Goal: Information Seeking & Learning: Learn about a topic

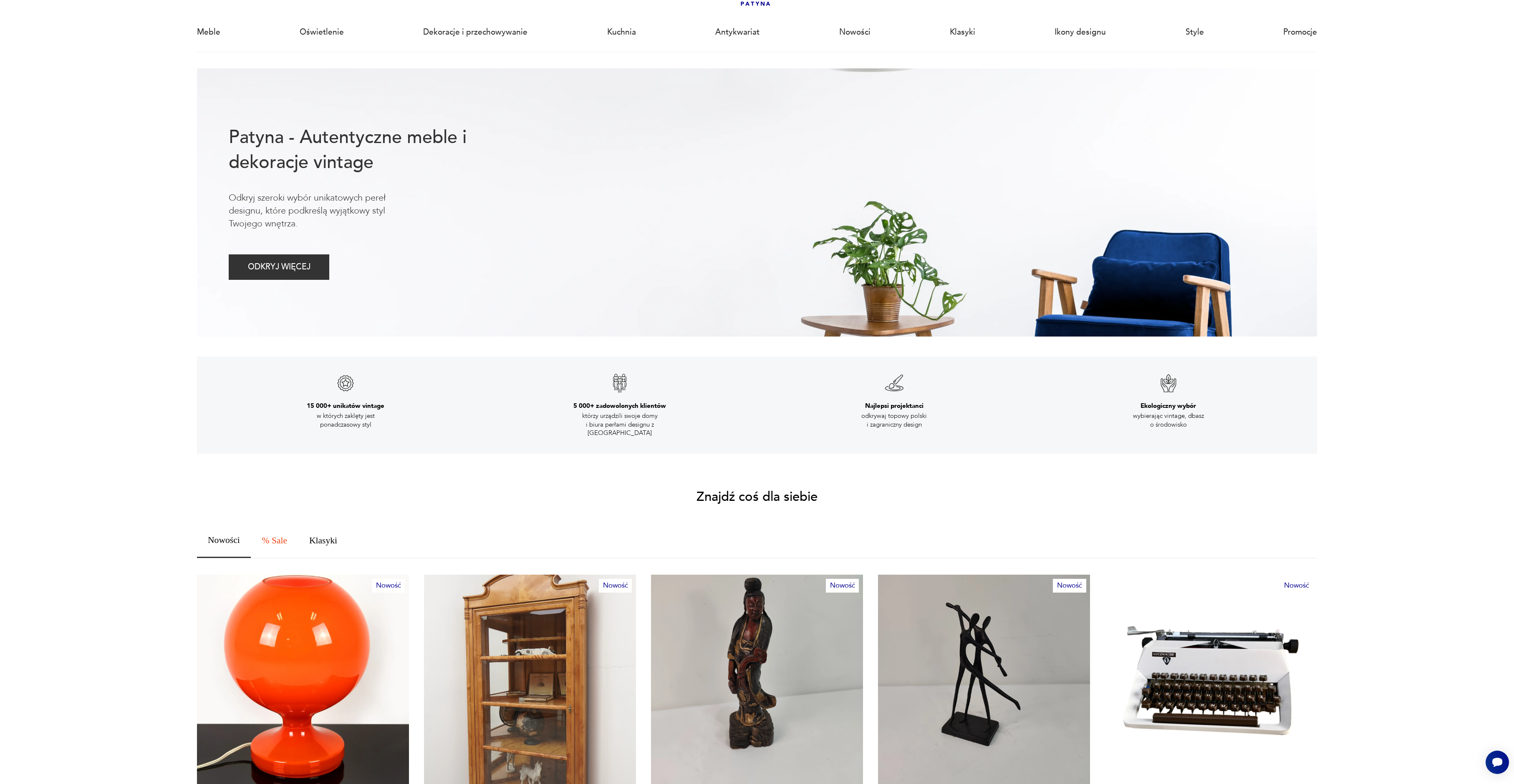
scroll to position [230, 0]
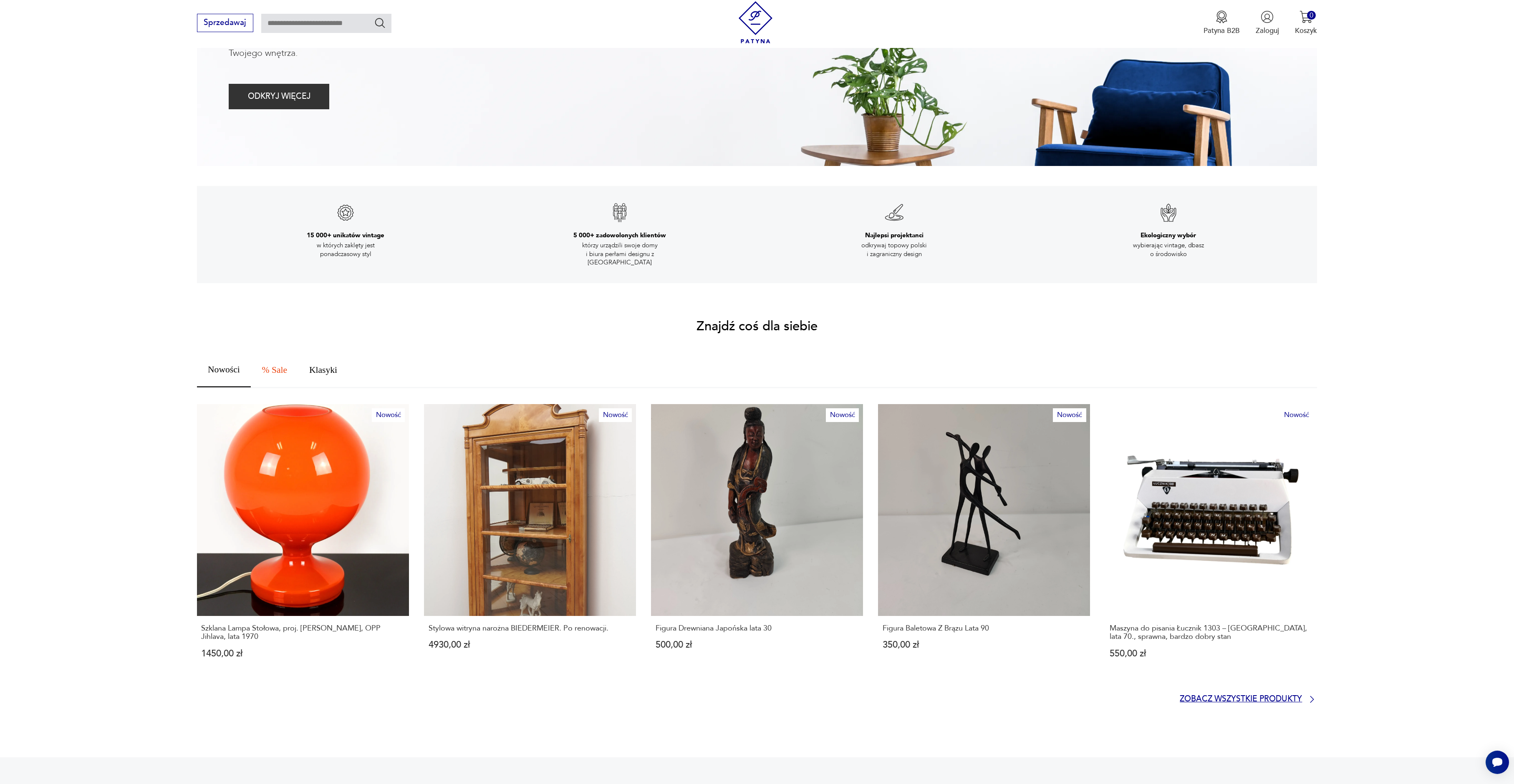
click at [1204, 696] on p "Zobacz wszystkie produkty" at bounding box center [1241, 699] width 123 height 6
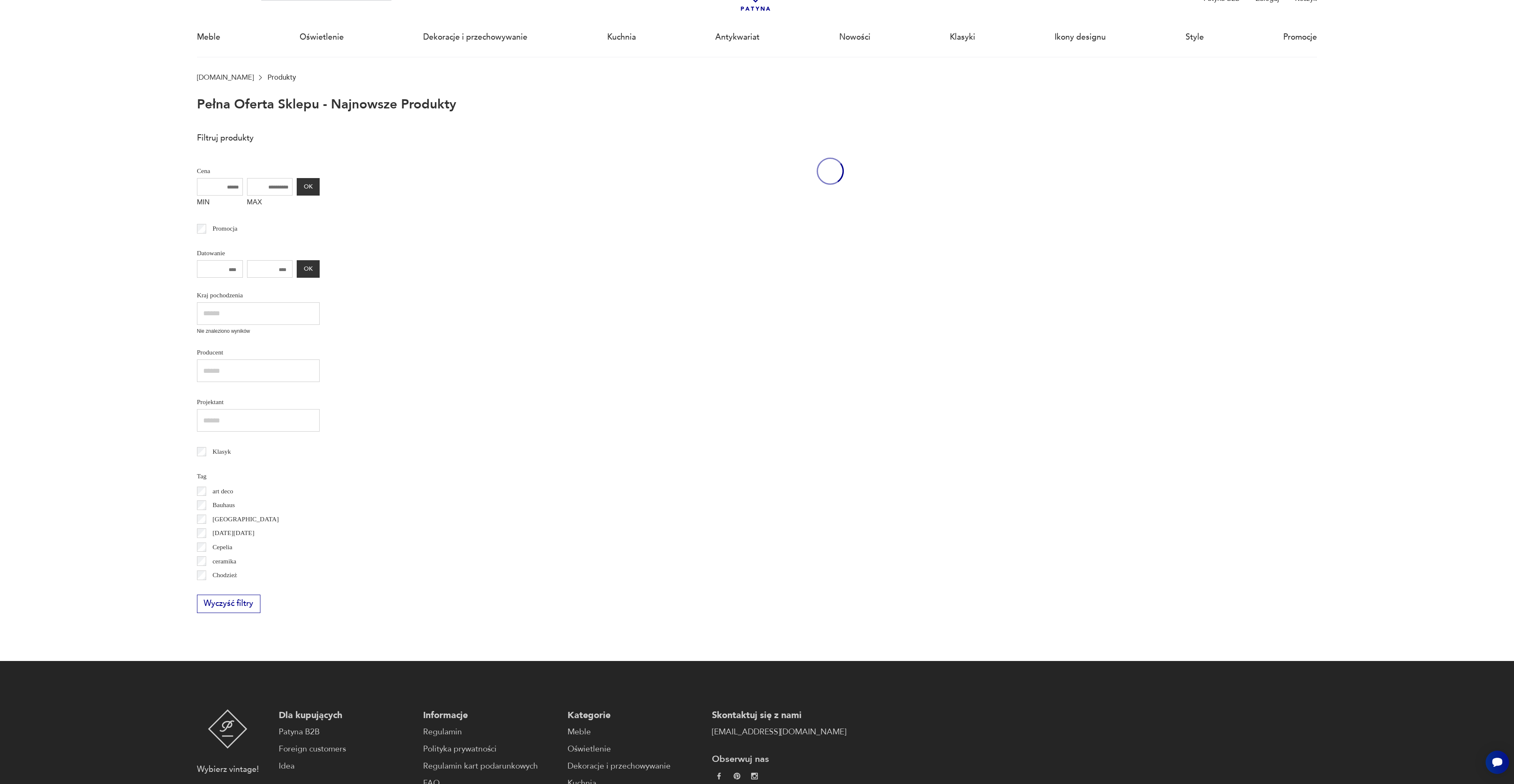
scroll to position [57, 0]
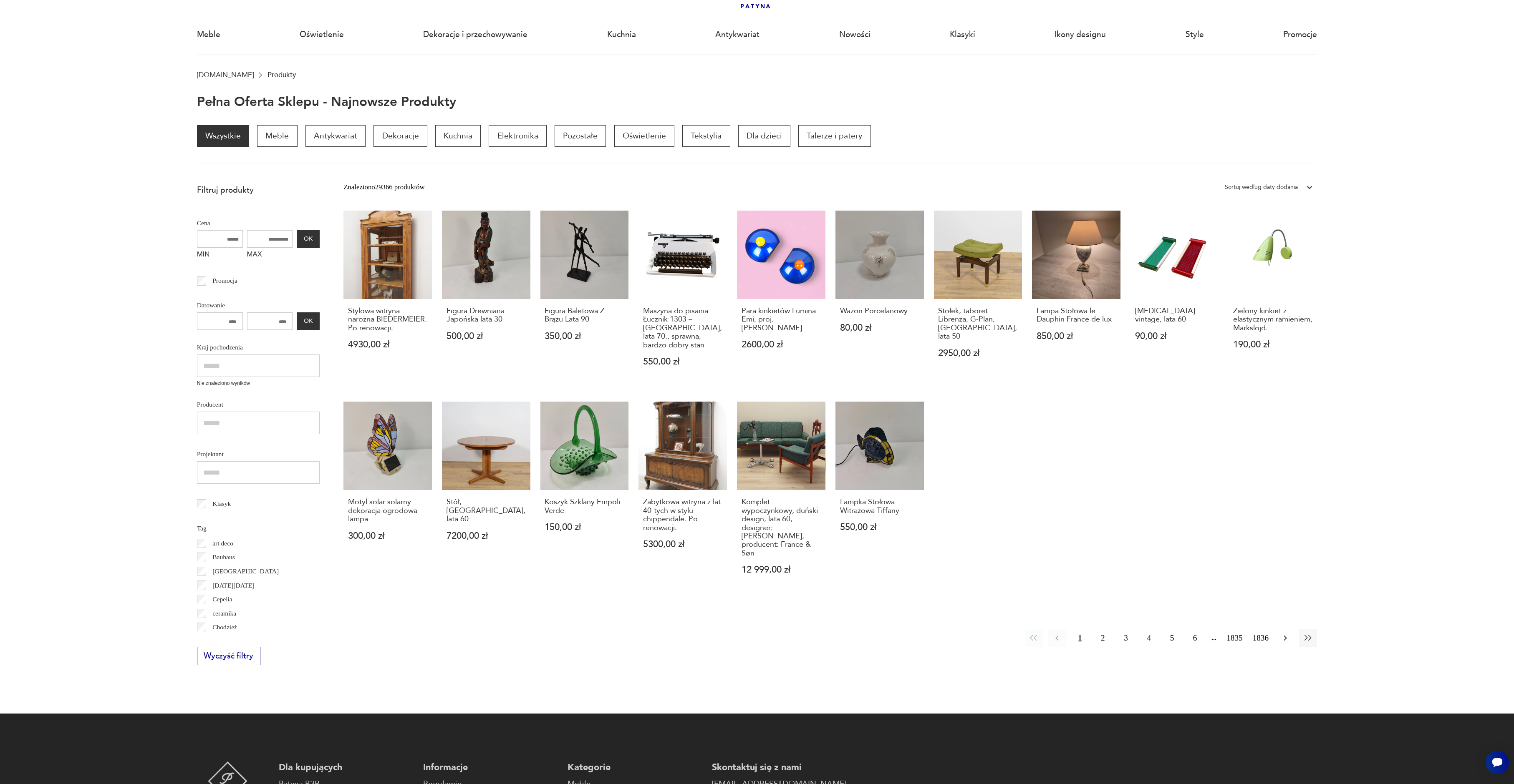
click at [1286, 633] on icon "button" at bounding box center [1285, 638] width 10 height 10
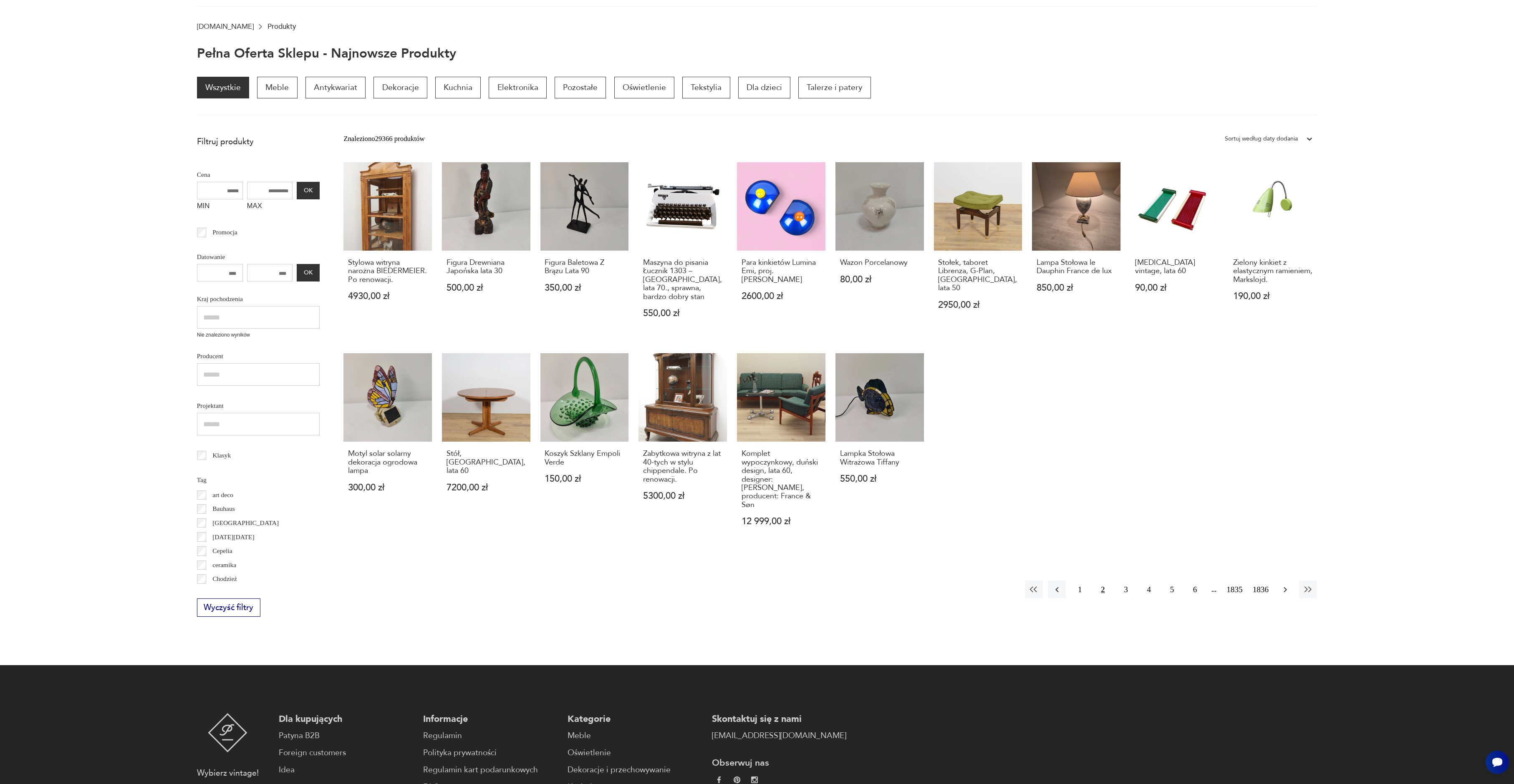
scroll to position [112, 0]
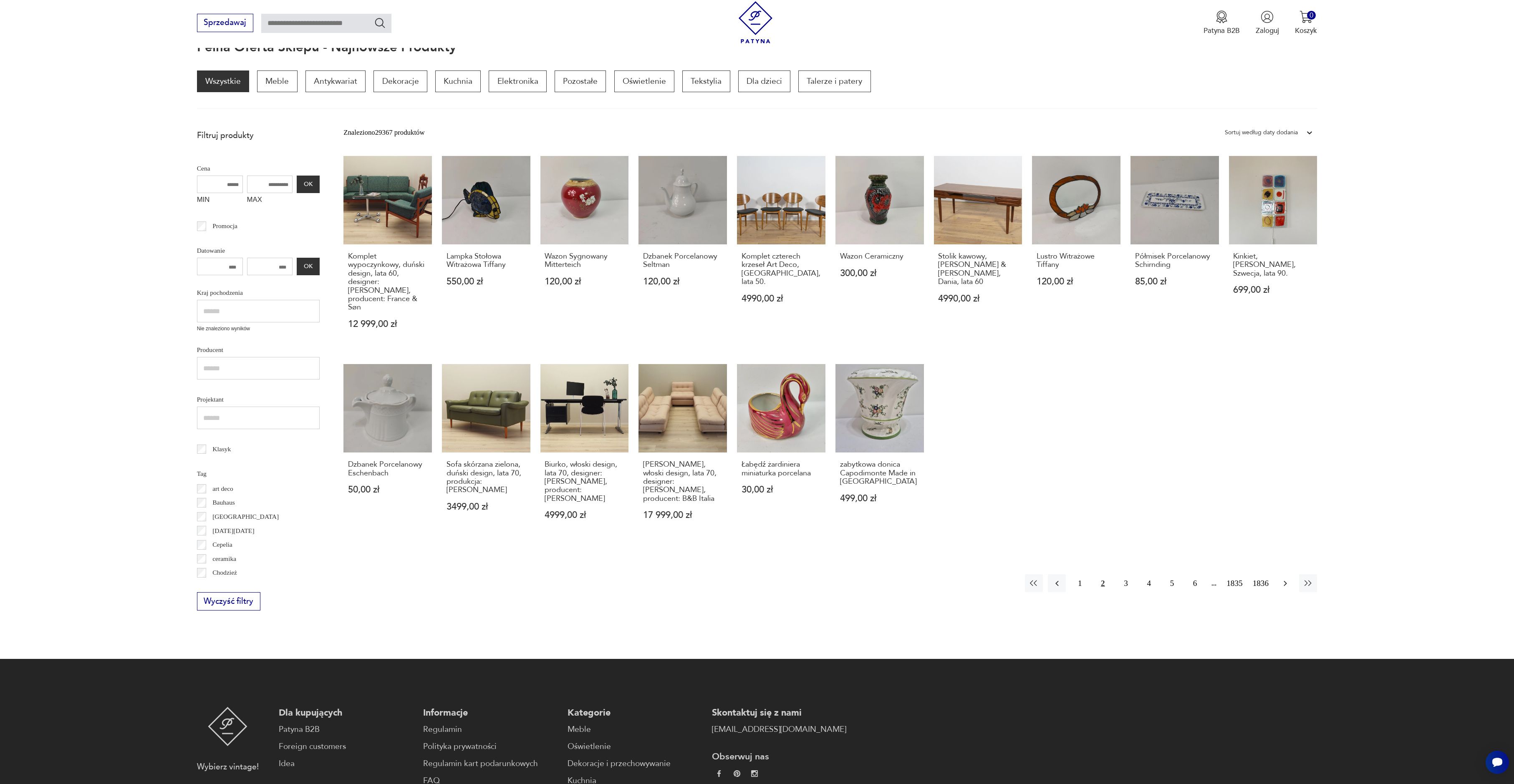
click at [1284, 579] on icon "button" at bounding box center [1285, 584] width 10 height 10
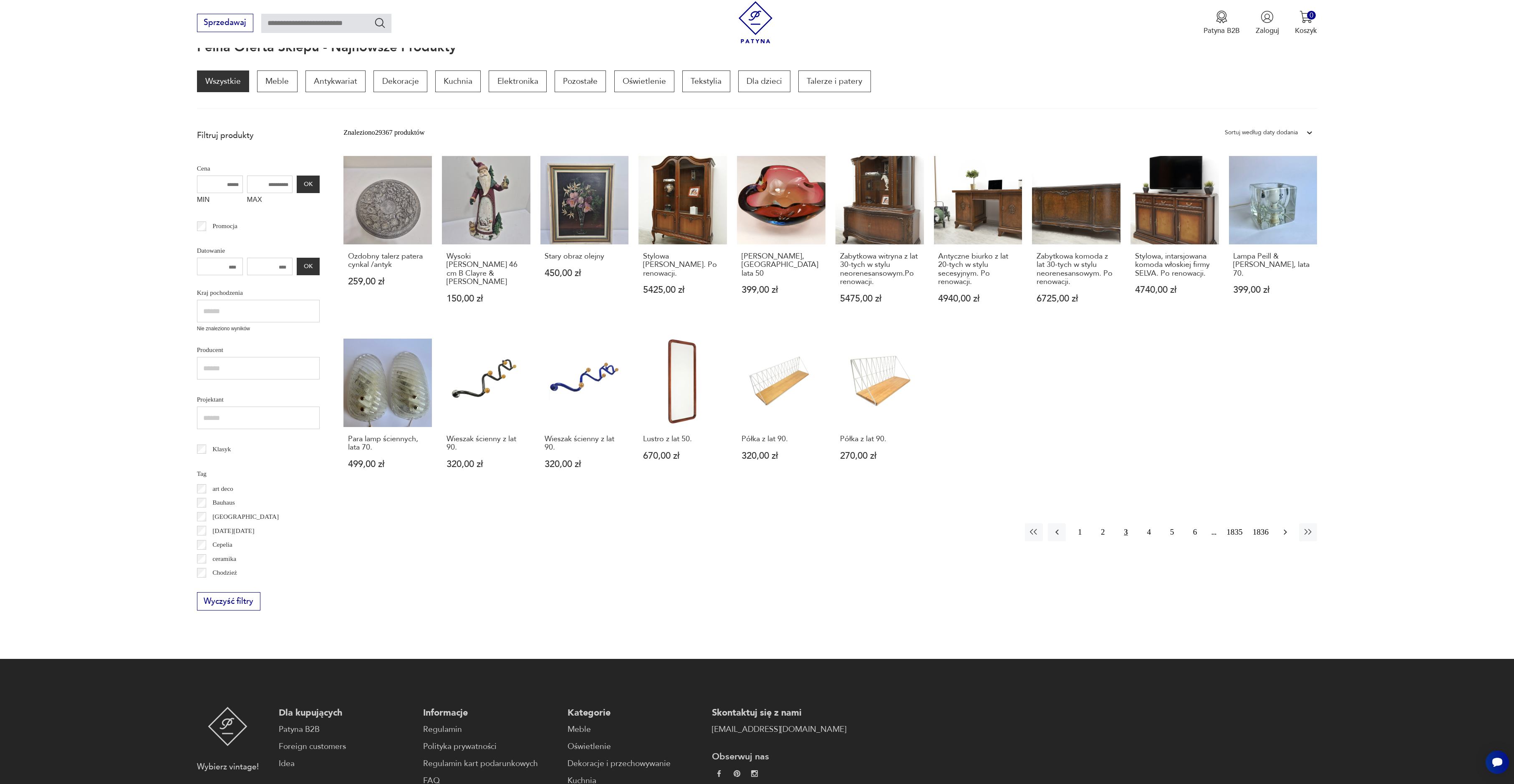
click at [1287, 533] on icon "button" at bounding box center [1285, 532] width 10 height 10
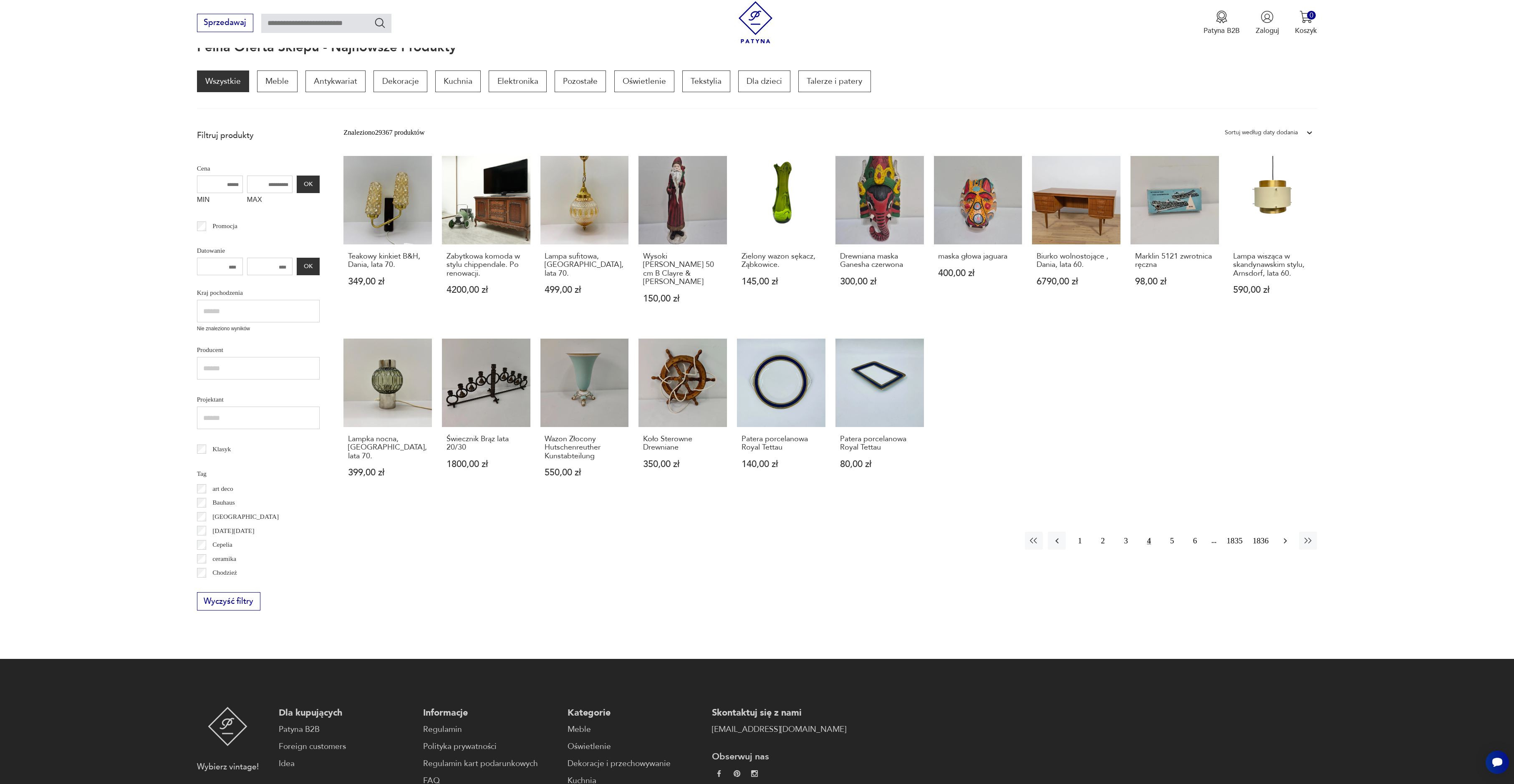
click at [1286, 538] on icon "button" at bounding box center [1285, 541] width 4 height 6
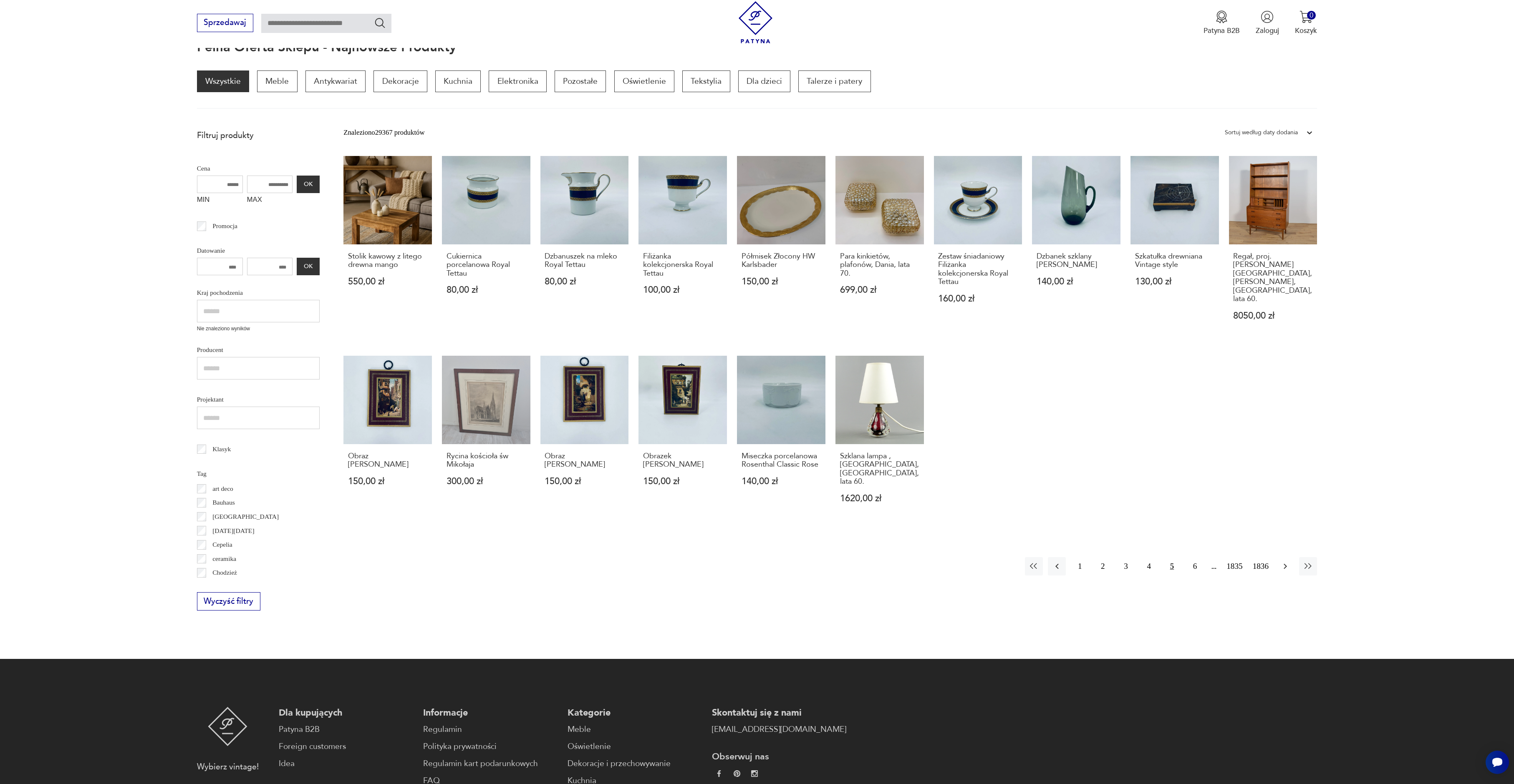
click at [1287, 562] on icon "button" at bounding box center [1285, 567] width 10 height 10
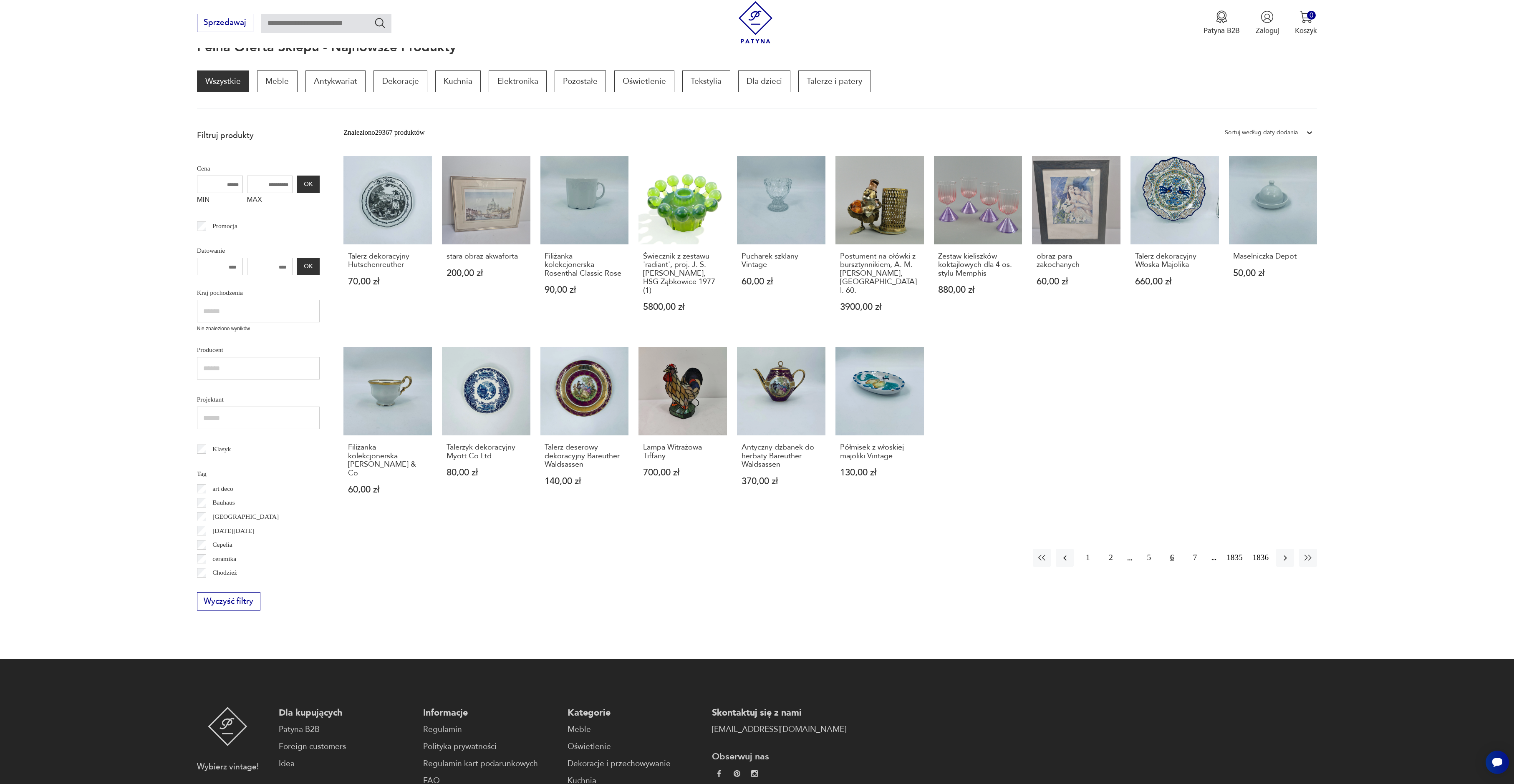
click at [1287, 553] on icon "button" at bounding box center [1285, 558] width 10 height 10
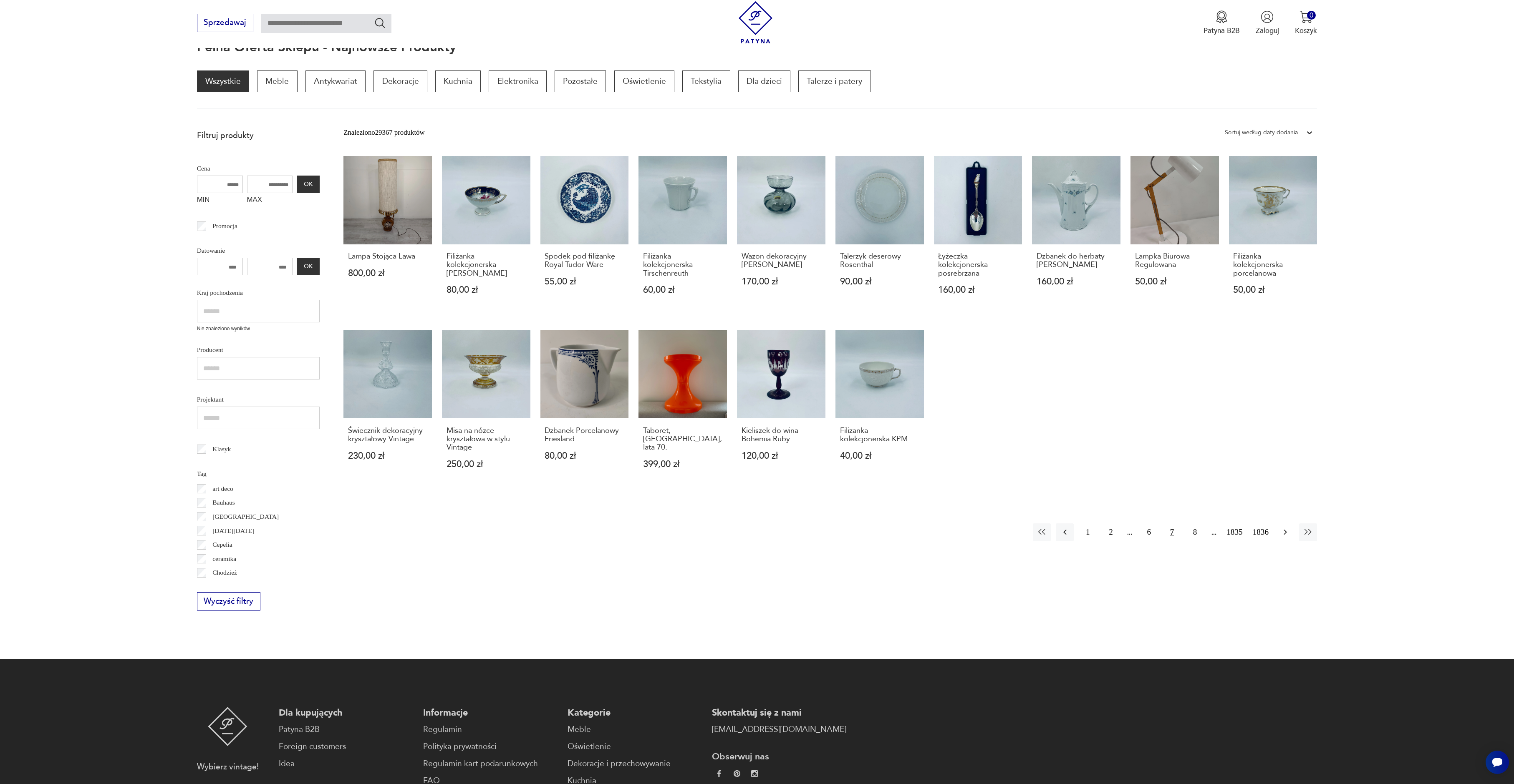
click at [1288, 536] on icon "button" at bounding box center [1285, 532] width 10 height 10
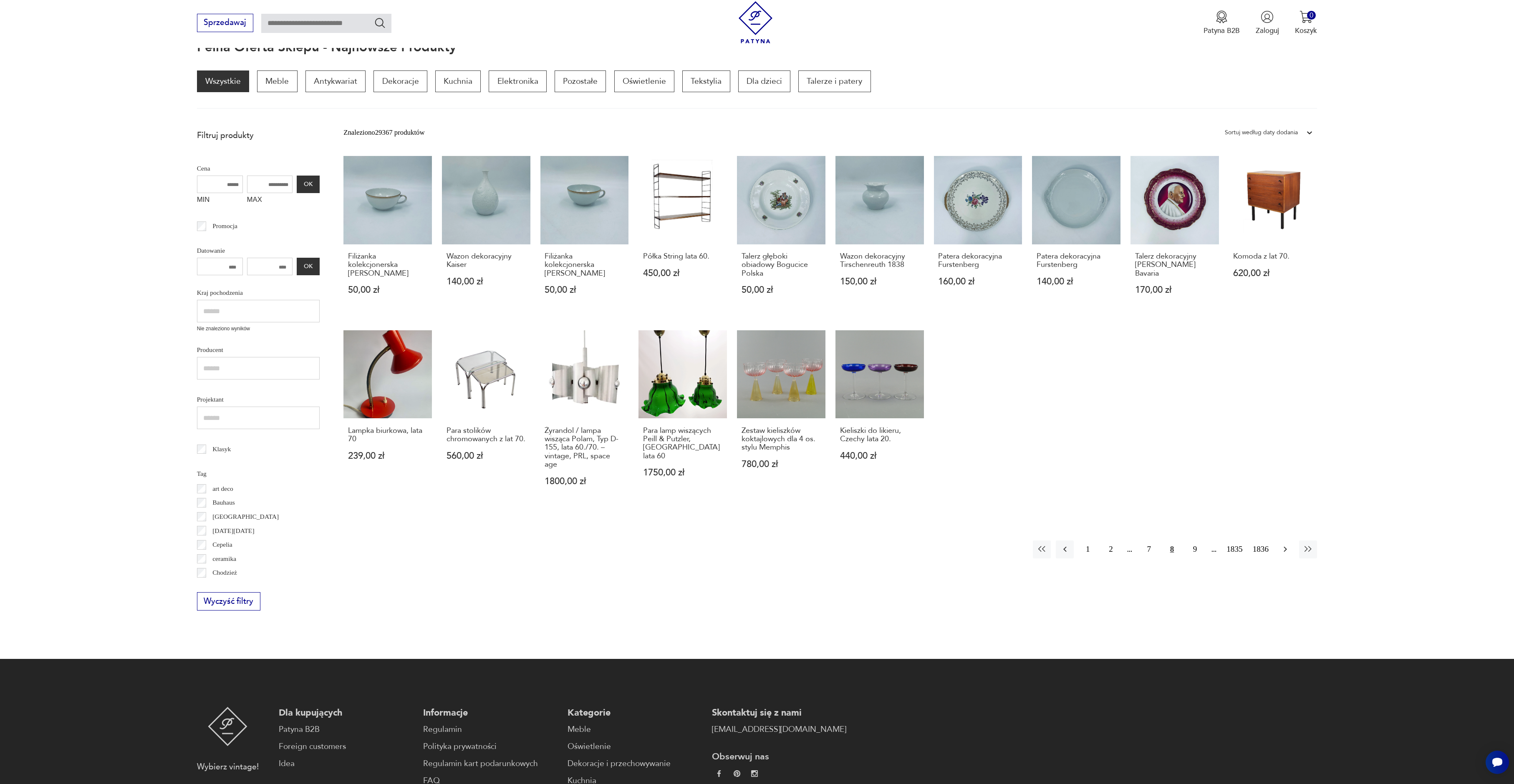
click at [1285, 550] on icon "button" at bounding box center [1285, 550] width 10 height 10
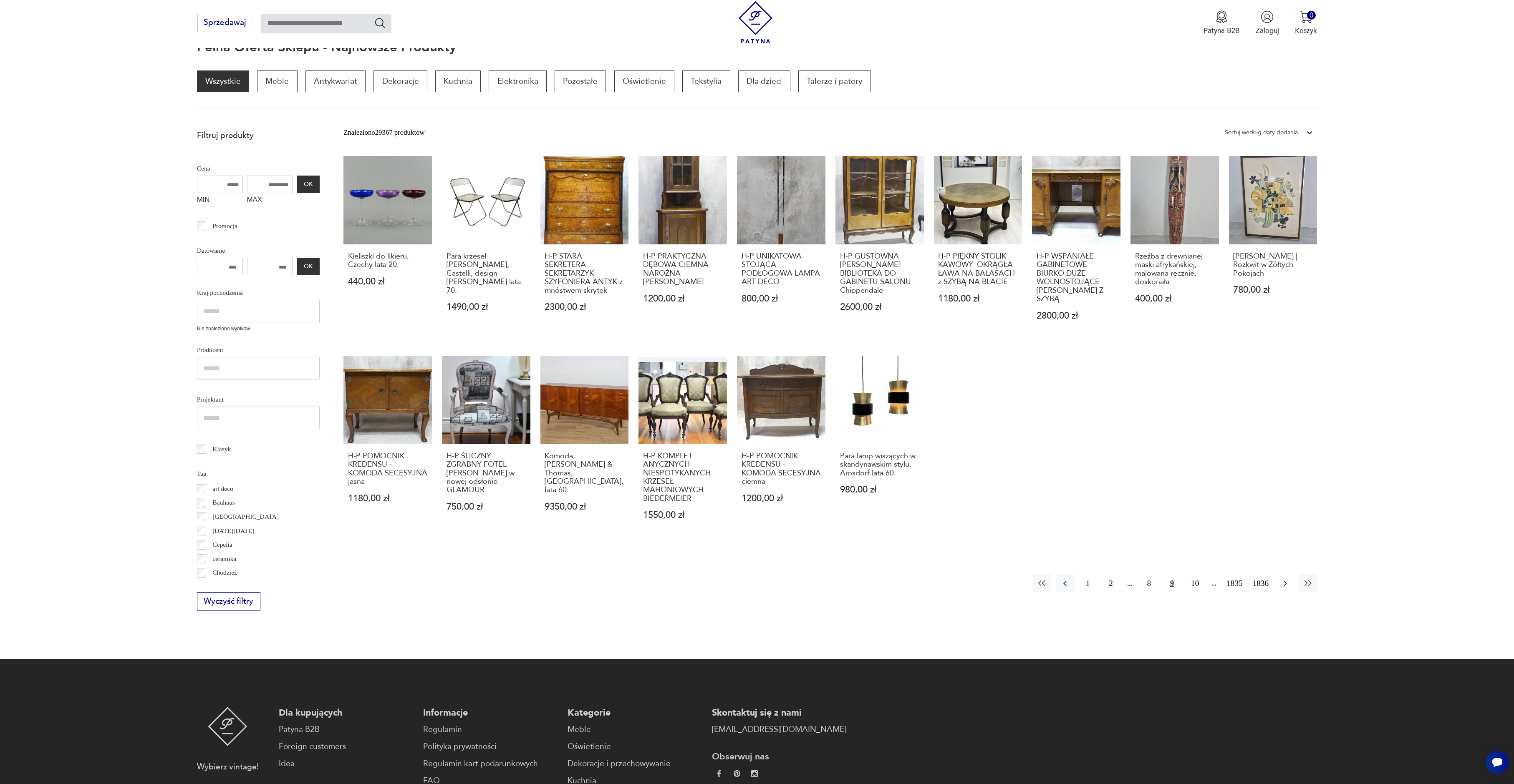
click at [1287, 583] on icon "button" at bounding box center [1285, 584] width 10 height 10
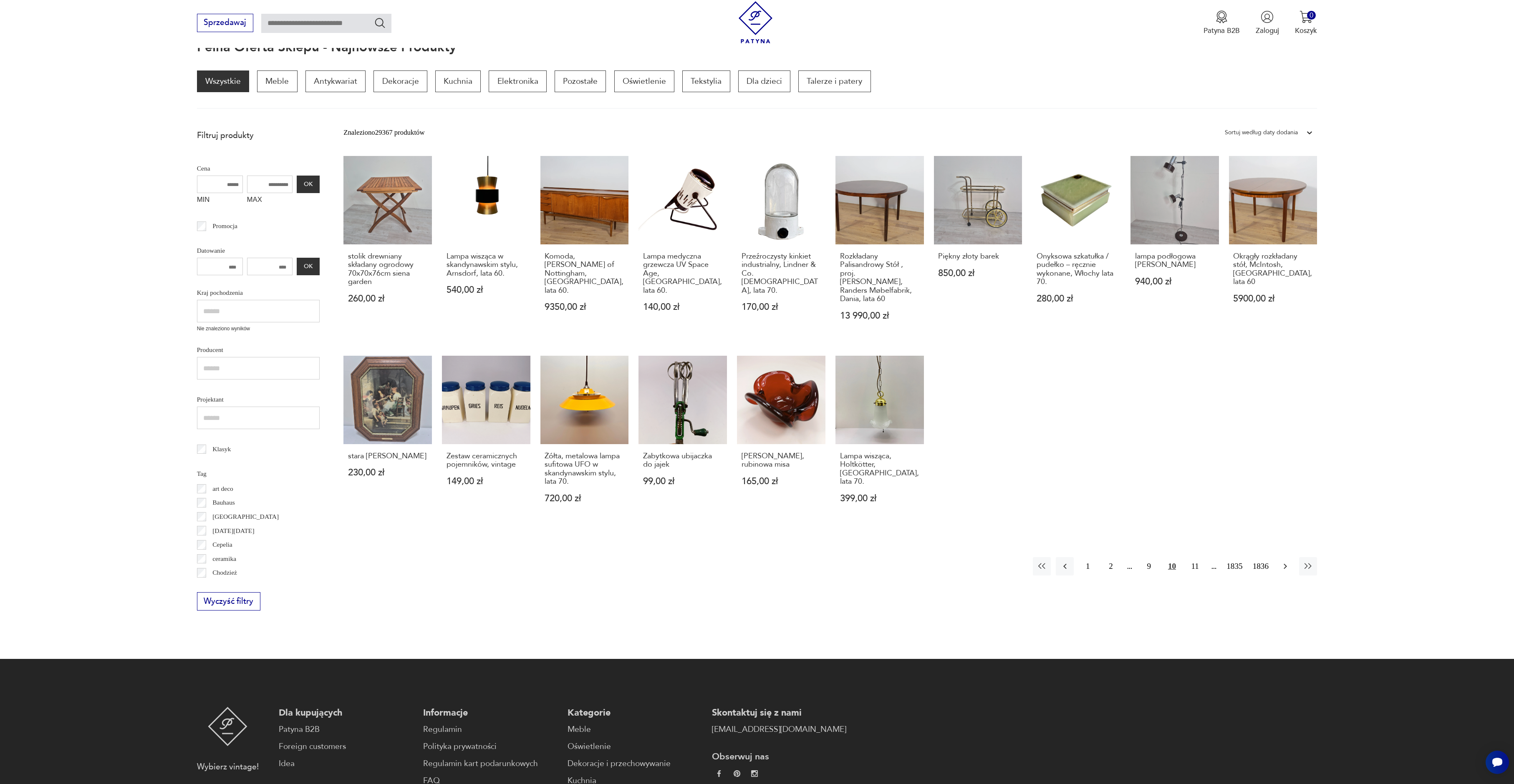
click at [1286, 562] on icon "button" at bounding box center [1285, 567] width 10 height 10
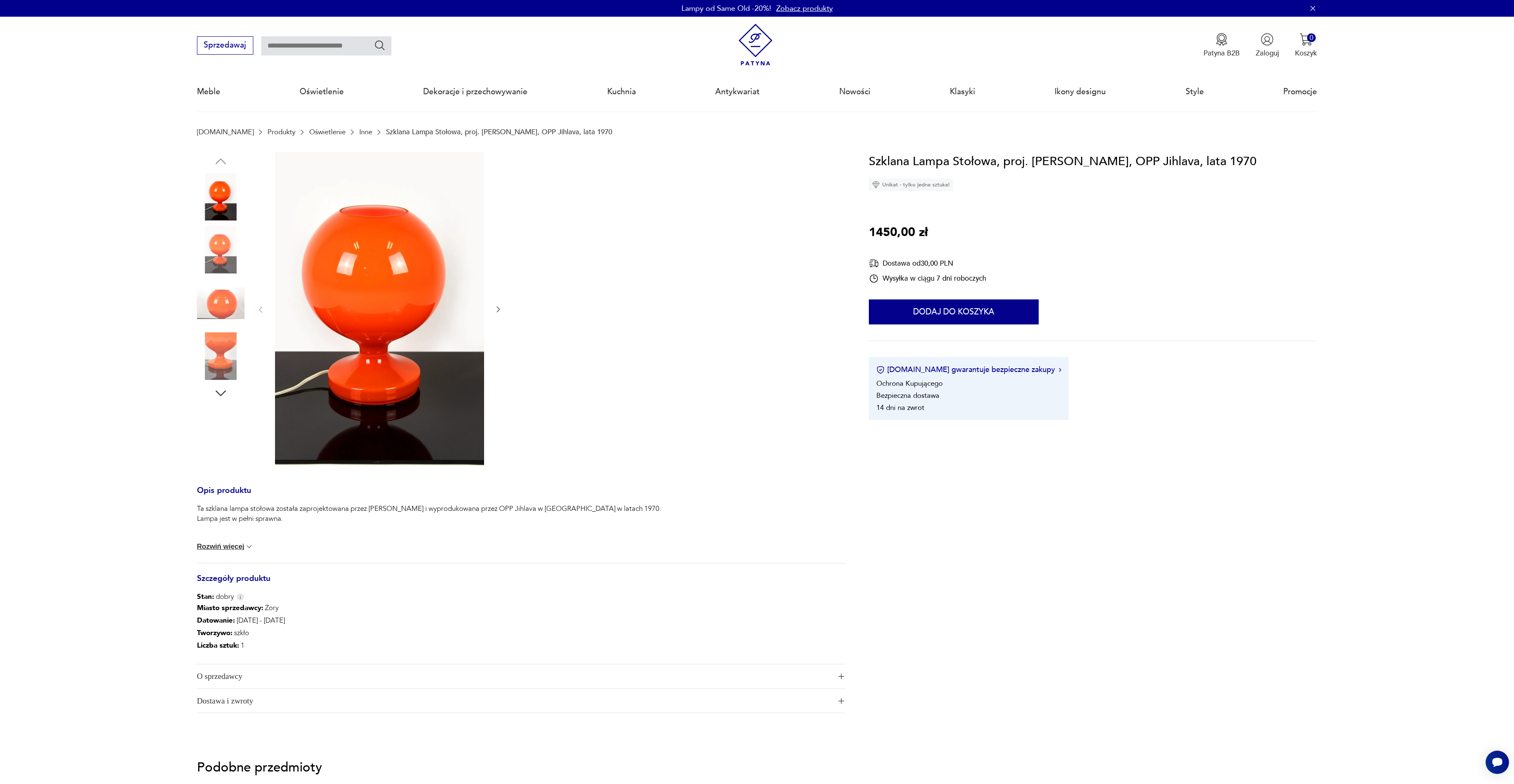
click at [497, 313] on icon "button" at bounding box center [498, 309] width 9 height 8
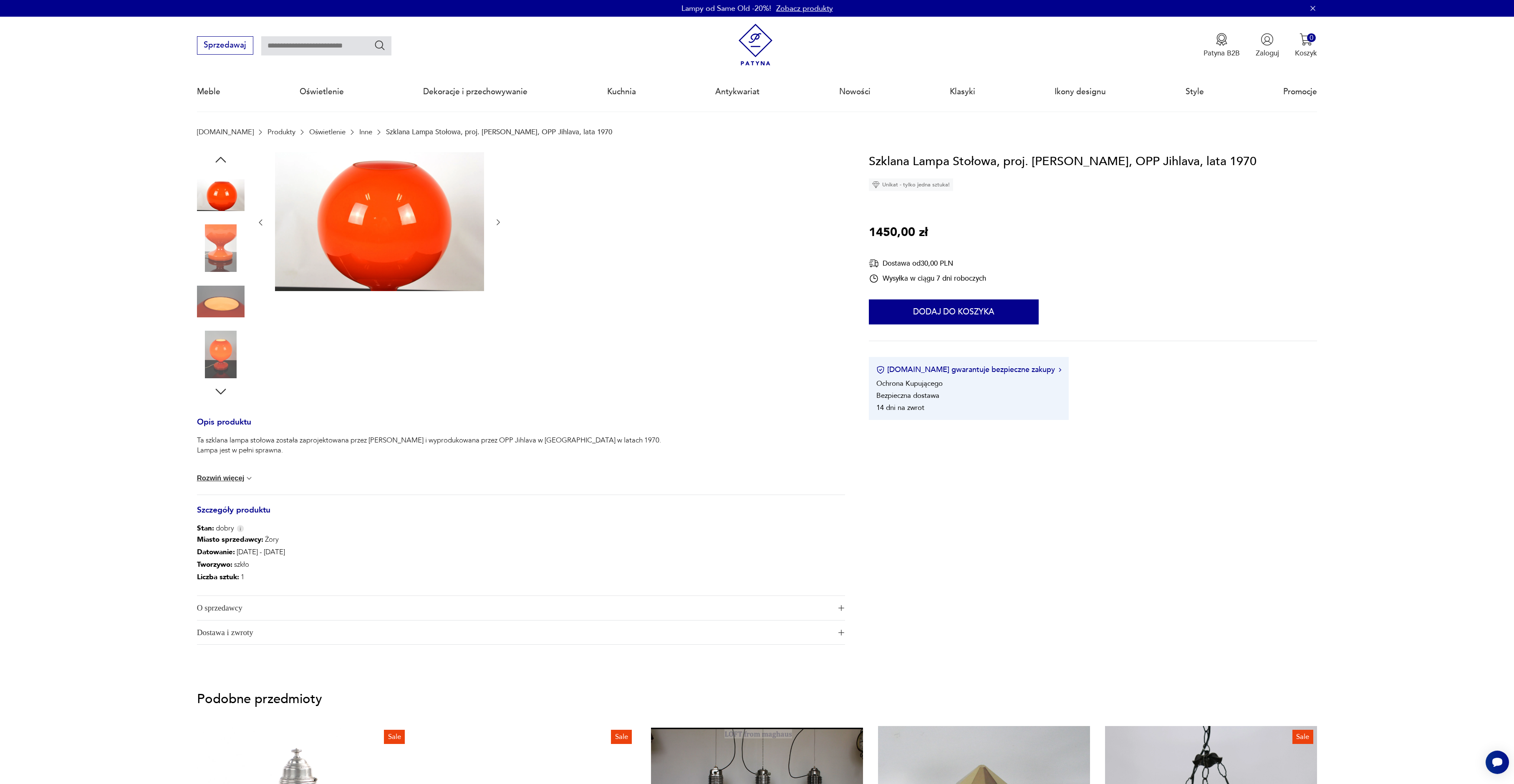
click at [497, 220] on icon "button" at bounding box center [498, 222] width 4 height 6
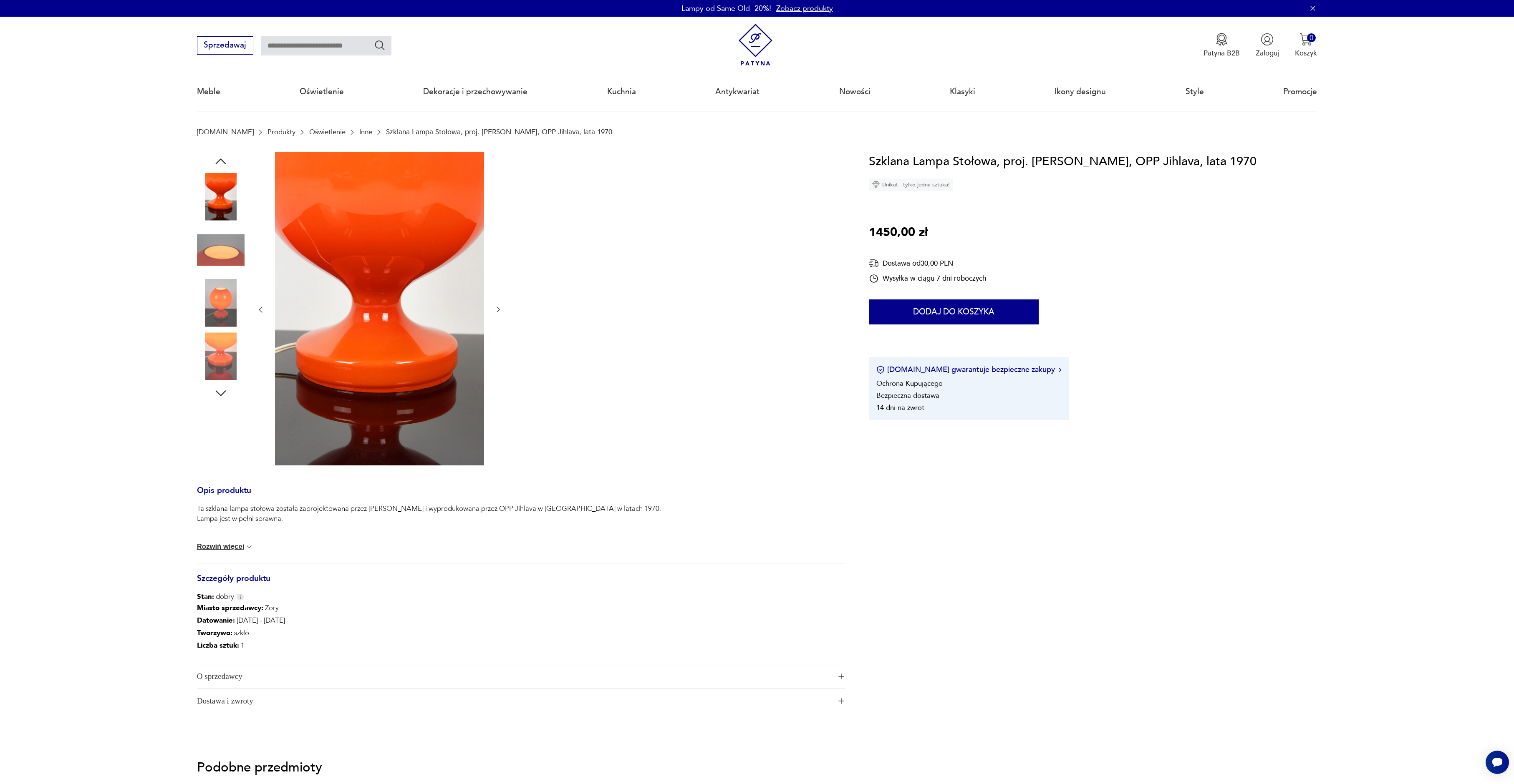
click at [497, 309] on icon "button" at bounding box center [498, 309] width 9 height 8
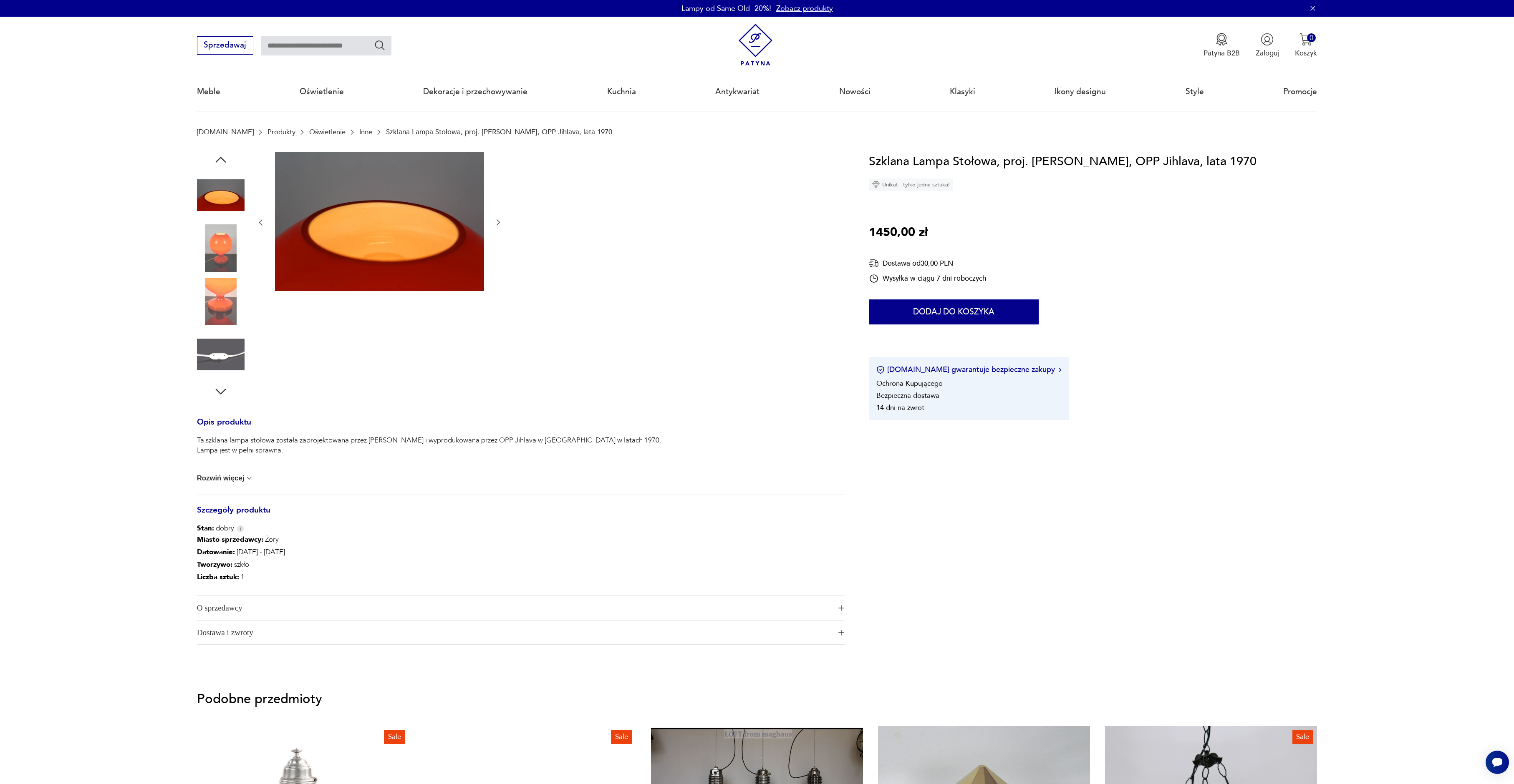
click at [498, 221] on icon "button" at bounding box center [498, 222] width 9 height 8
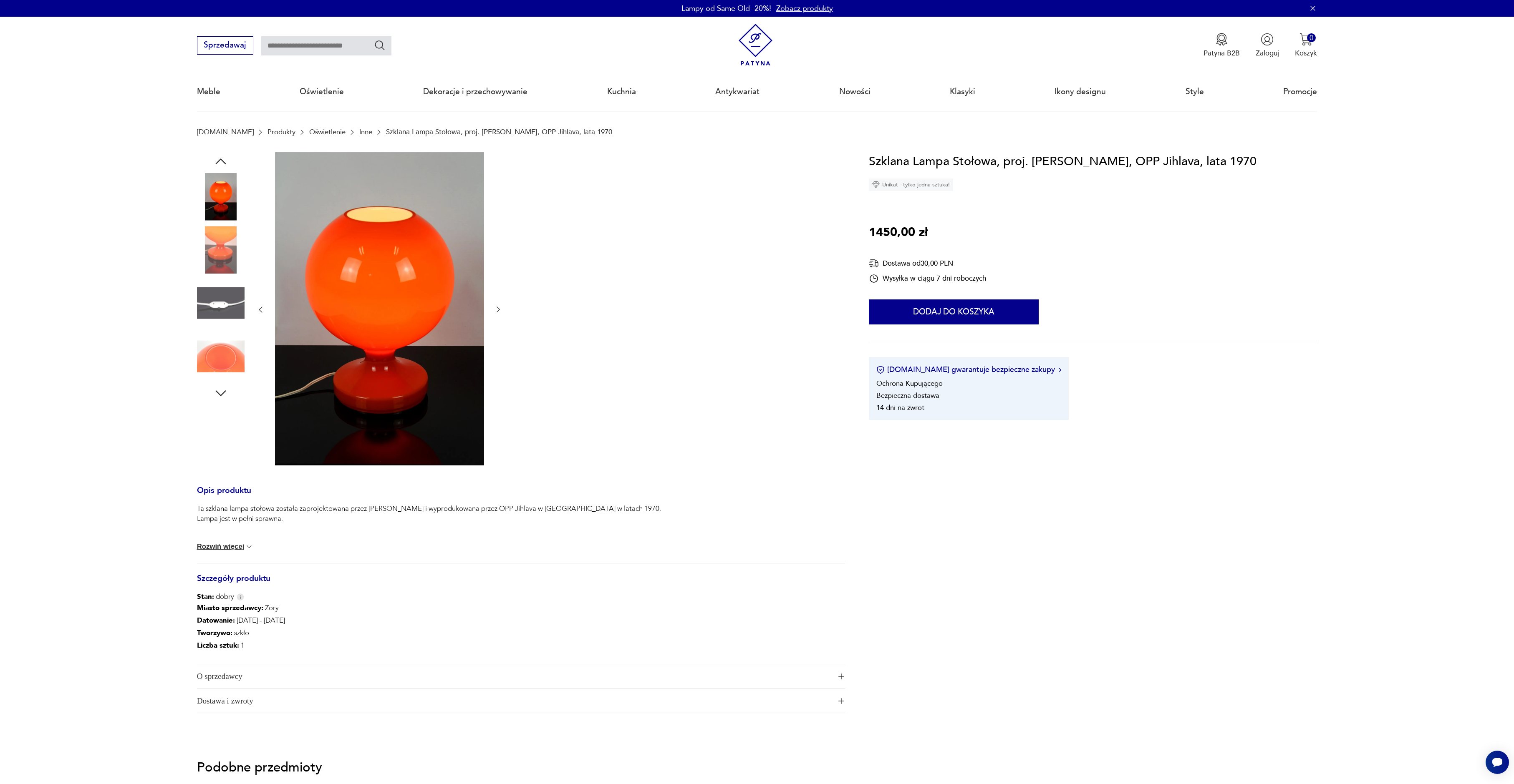
click at [498, 310] on icon "button" at bounding box center [498, 309] width 9 height 8
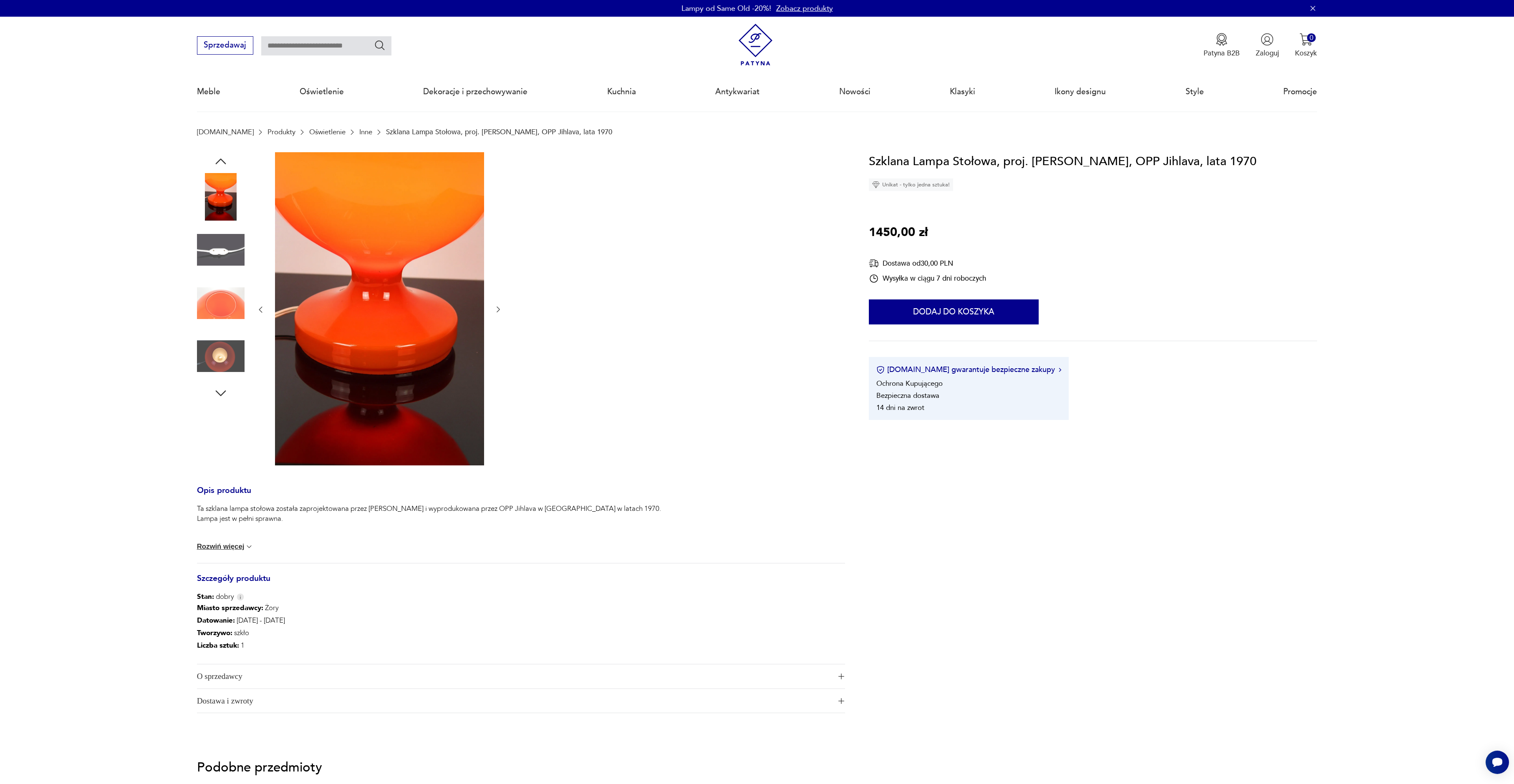
click at [498, 310] on icon "button" at bounding box center [498, 309] width 9 height 8
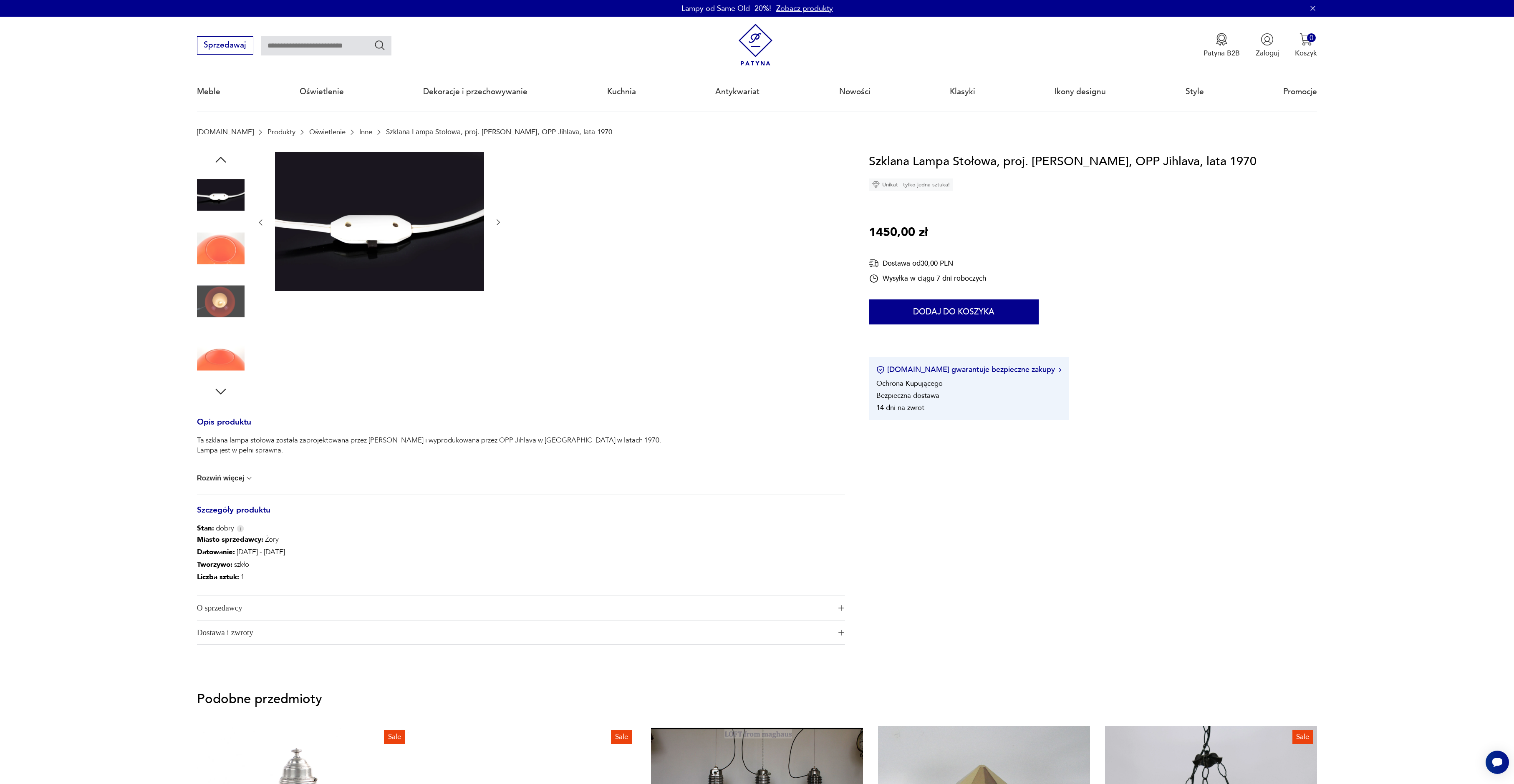
click at [496, 222] on icon "button" at bounding box center [498, 222] width 9 height 8
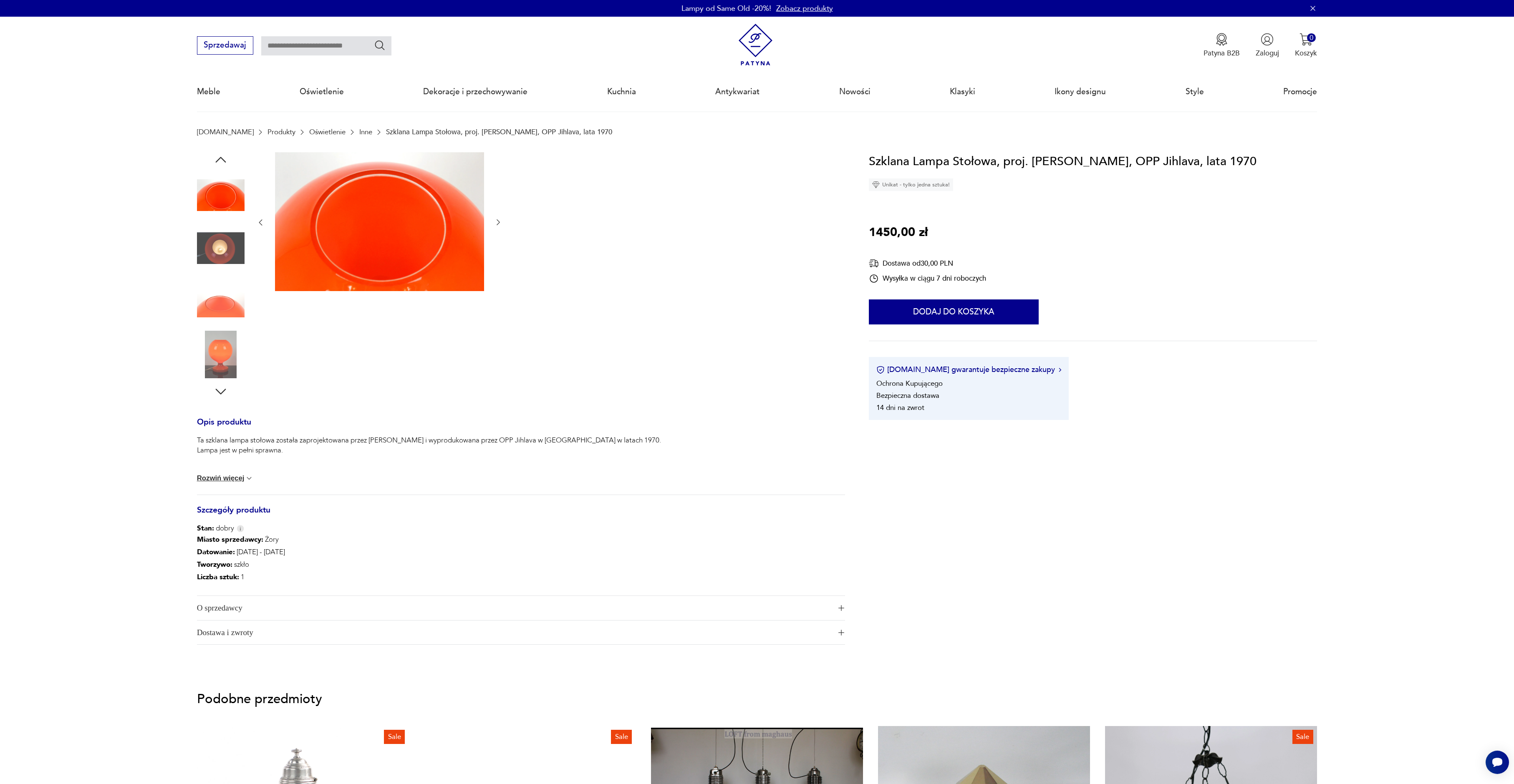
click at [496, 222] on icon "button" at bounding box center [498, 222] width 9 height 8
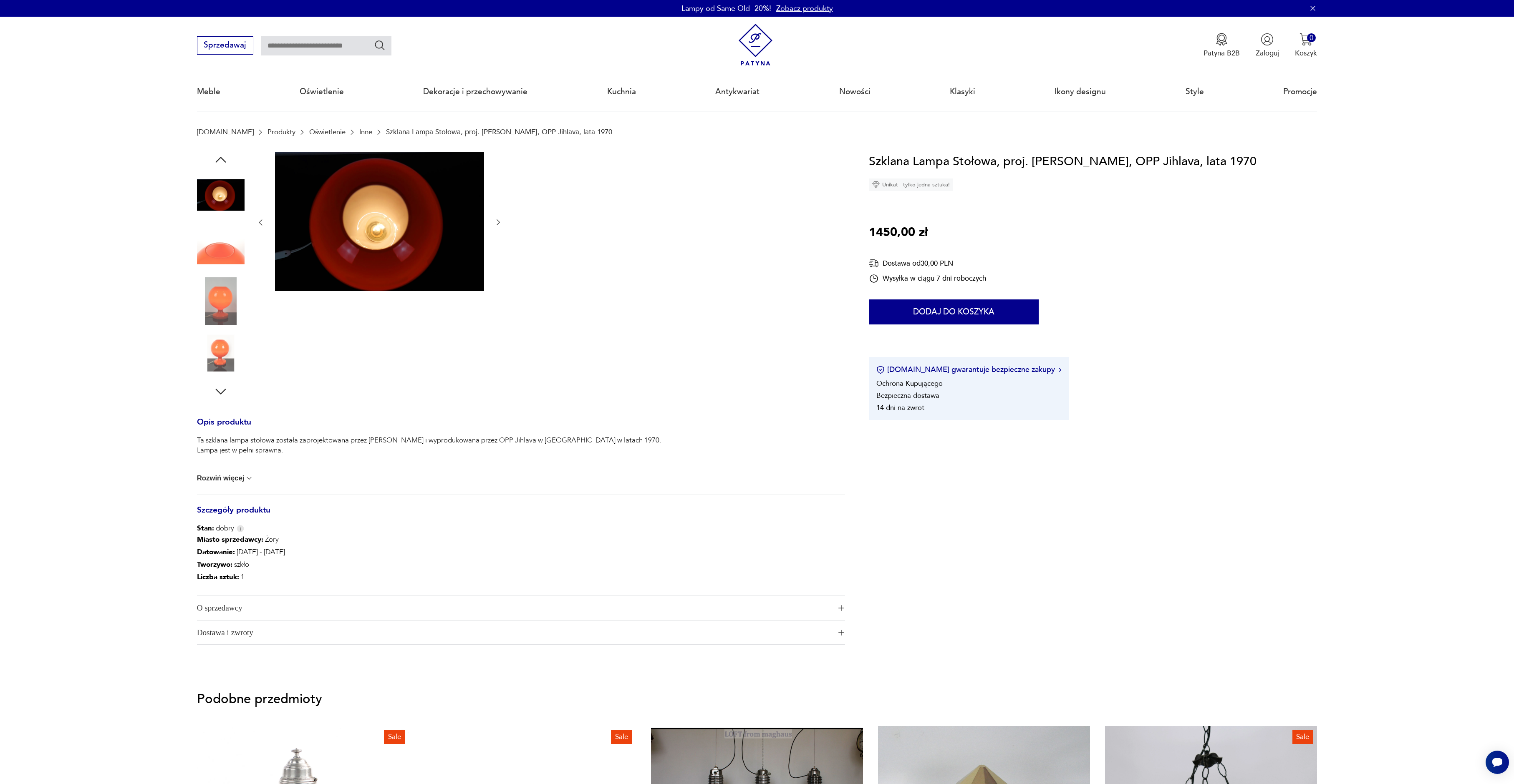
click at [496, 222] on icon "button" at bounding box center [498, 222] width 9 height 8
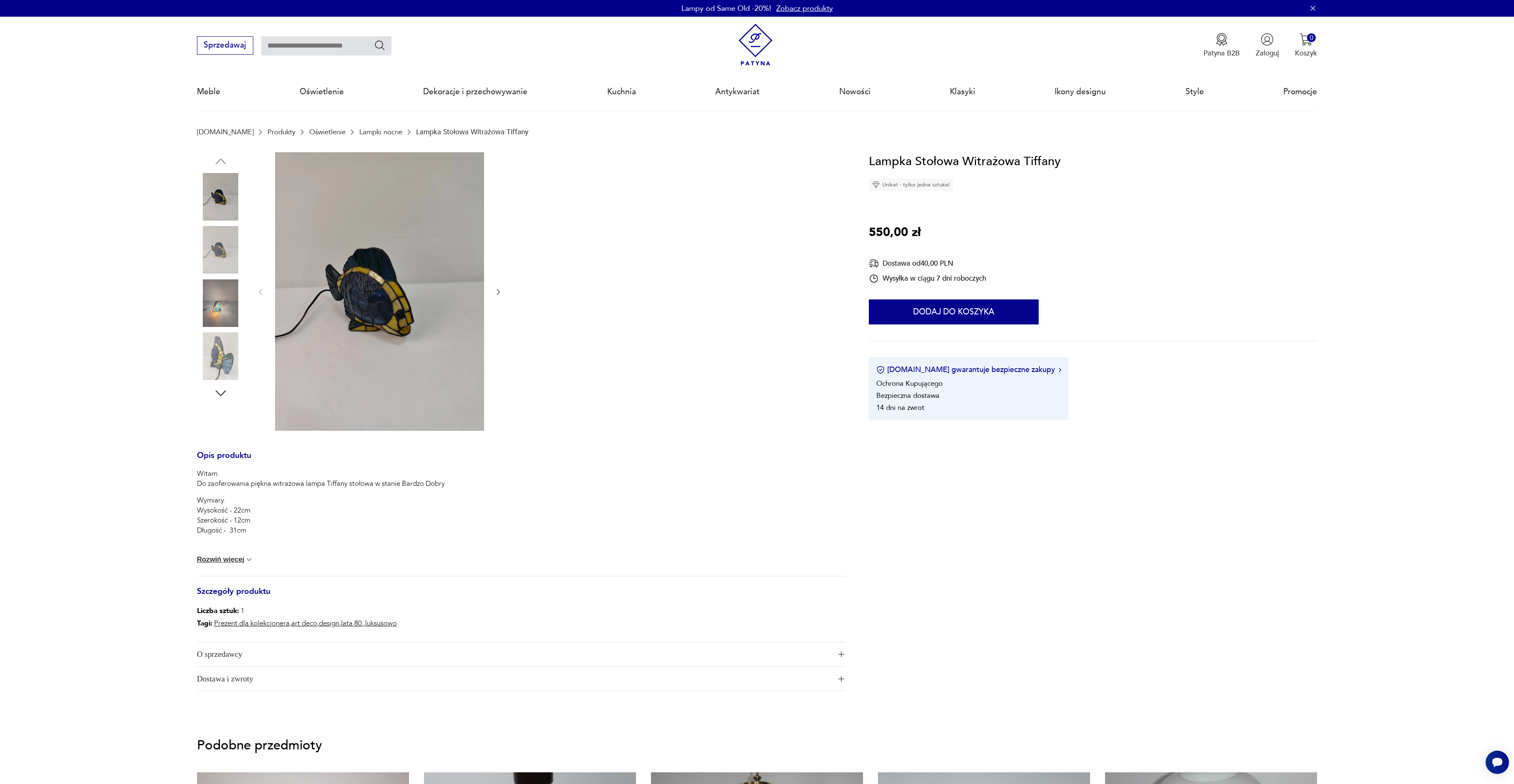
click at [218, 305] on img at bounding box center [220, 303] width 47 height 47
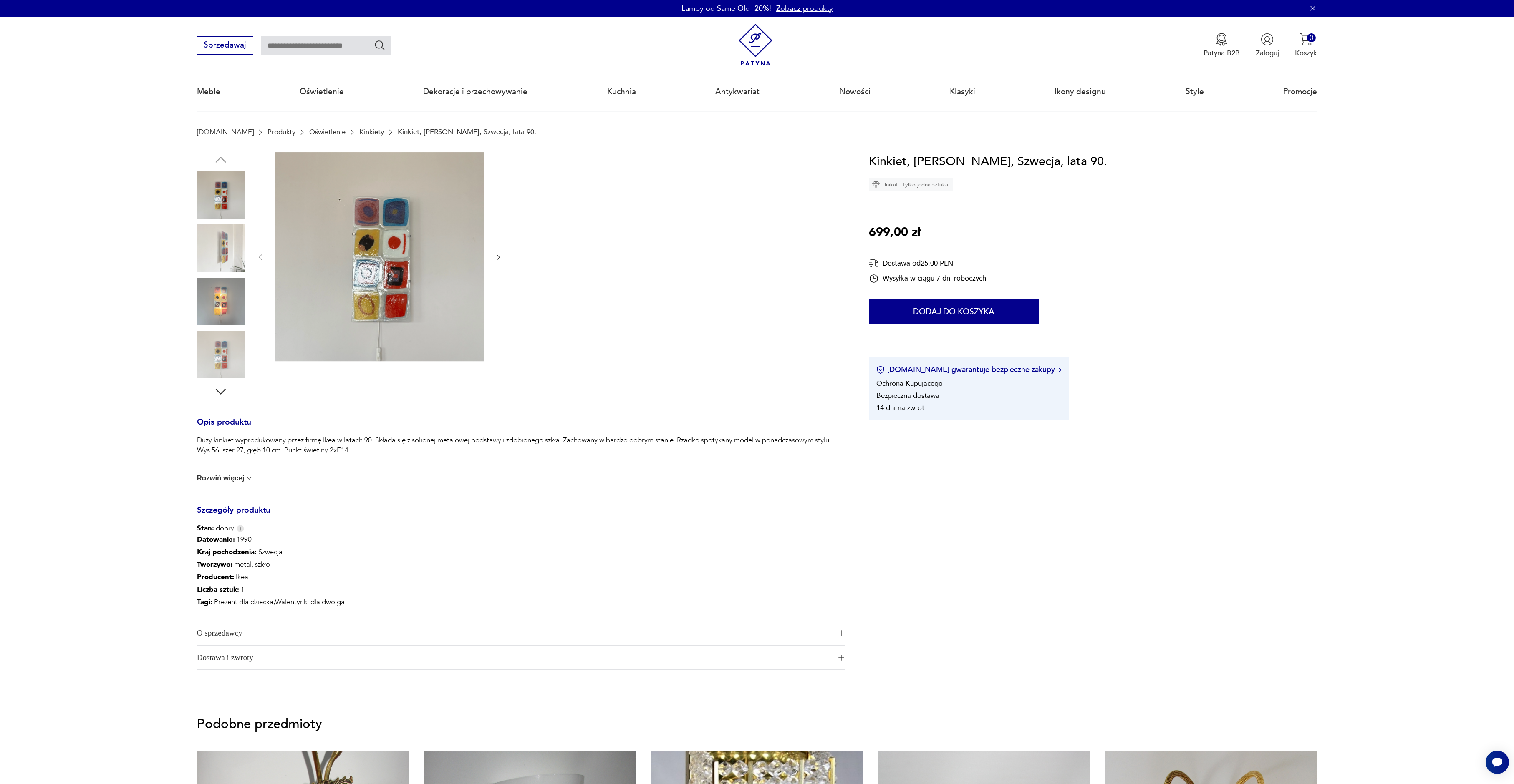
click at [384, 281] on img at bounding box center [379, 256] width 209 height 209
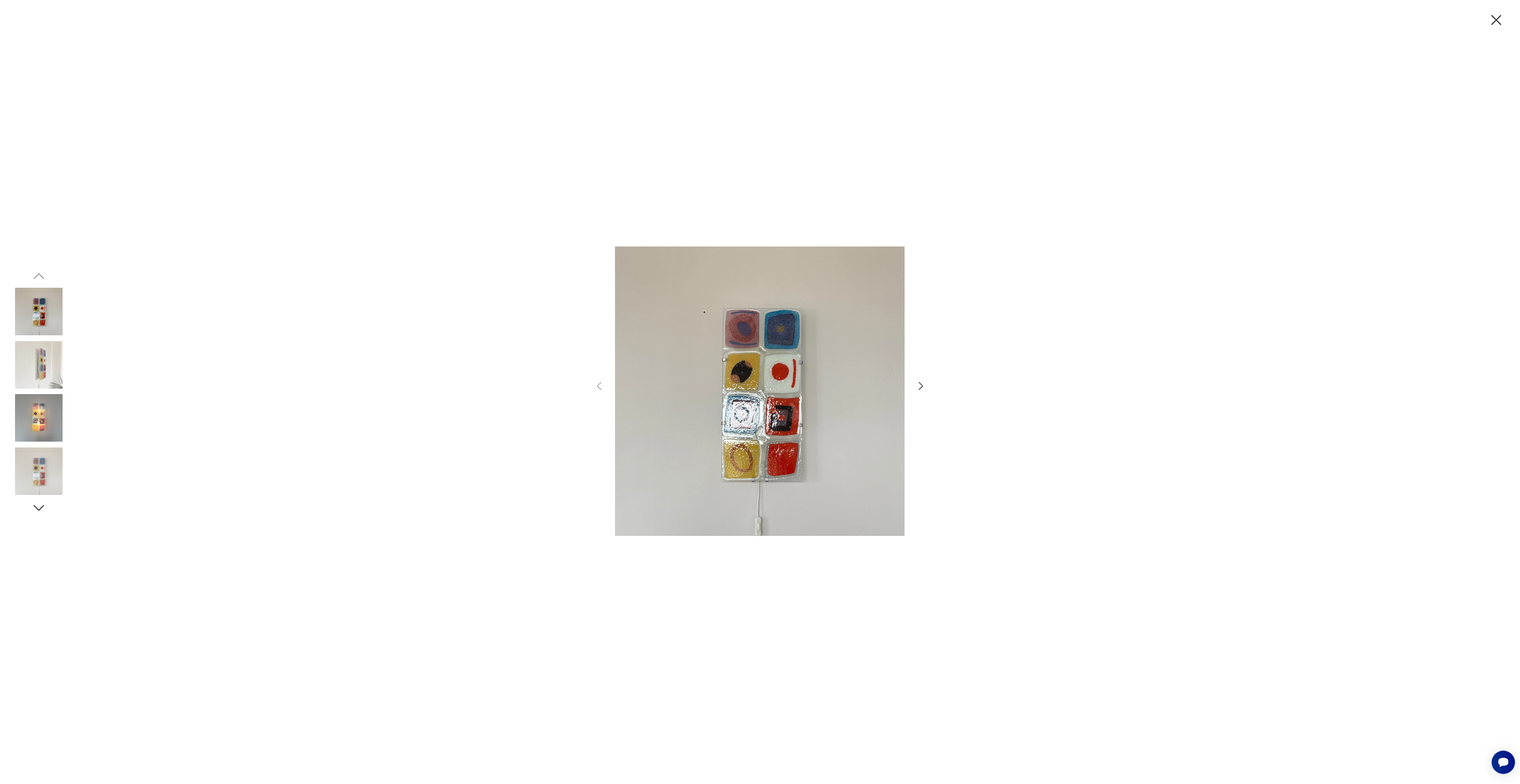
click at [922, 385] on icon "button" at bounding box center [921, 387] width 4 height 8
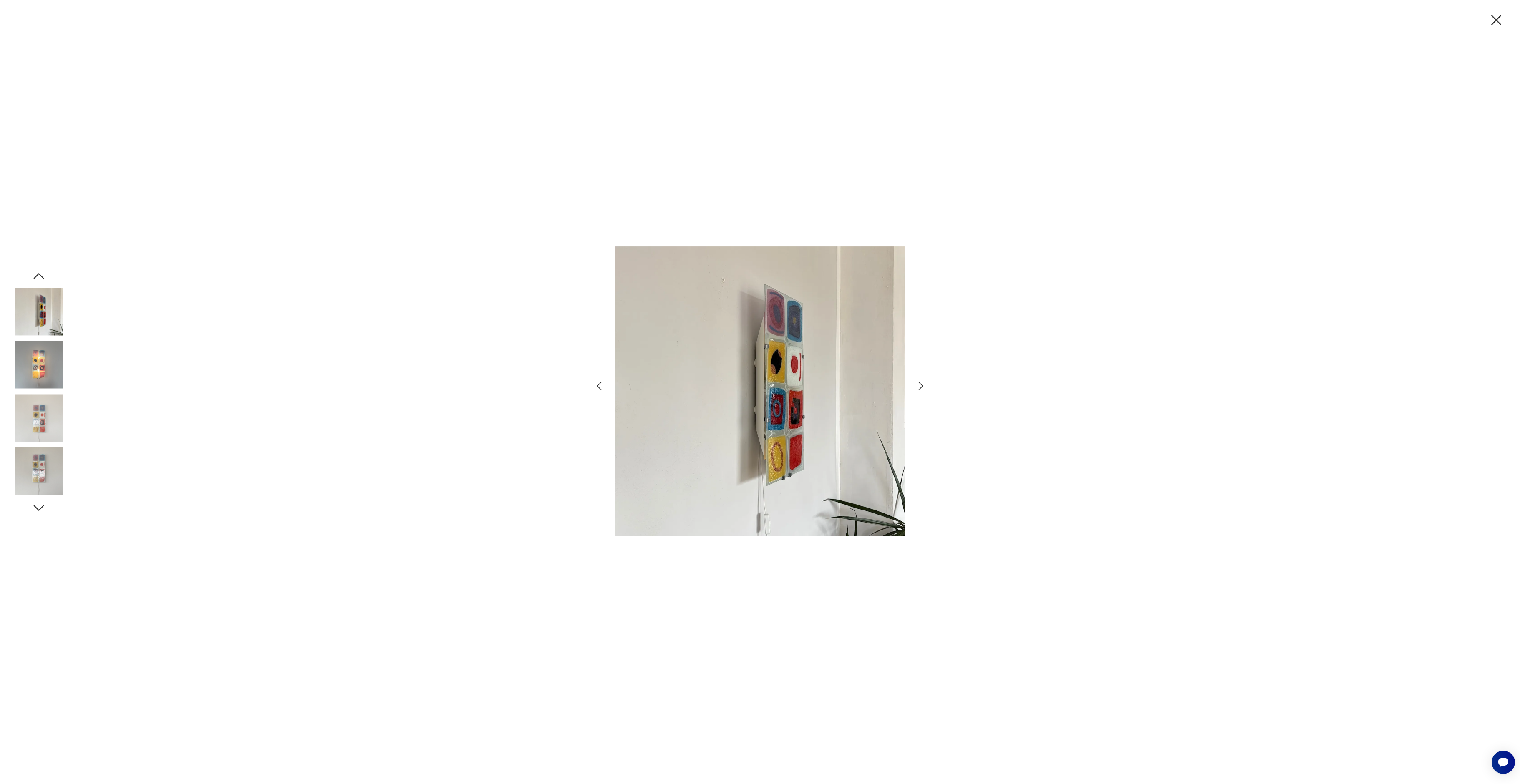
click at [922, 385] on icon "button" at bounding box center [921, 387] width 4 height 8
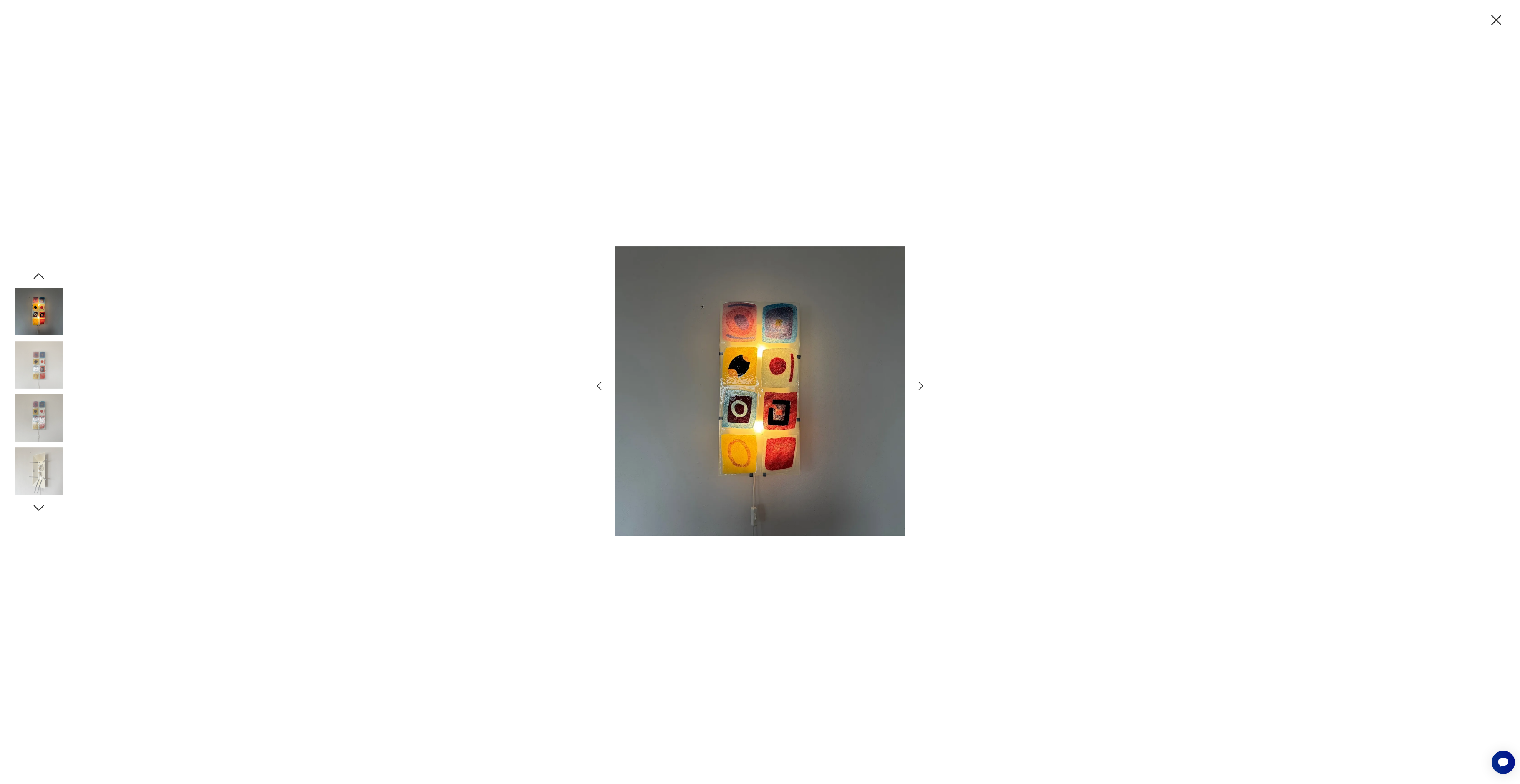
click at [922, 385] on icon "button" at bounding box center [921, 387] width 4 height 8
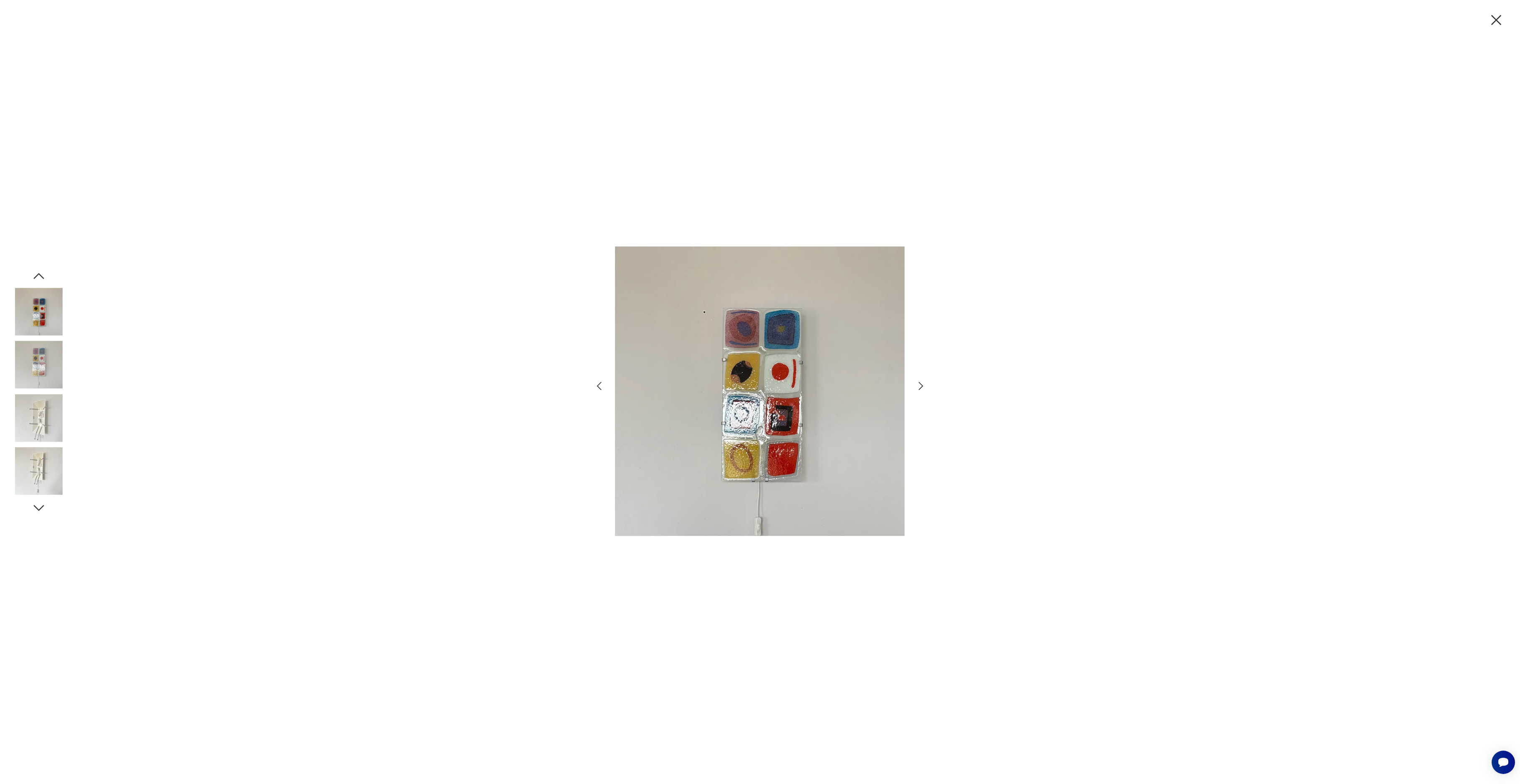
click at [922, 385] on icon "button" at bounding box center [921, 387] width 4 height 8
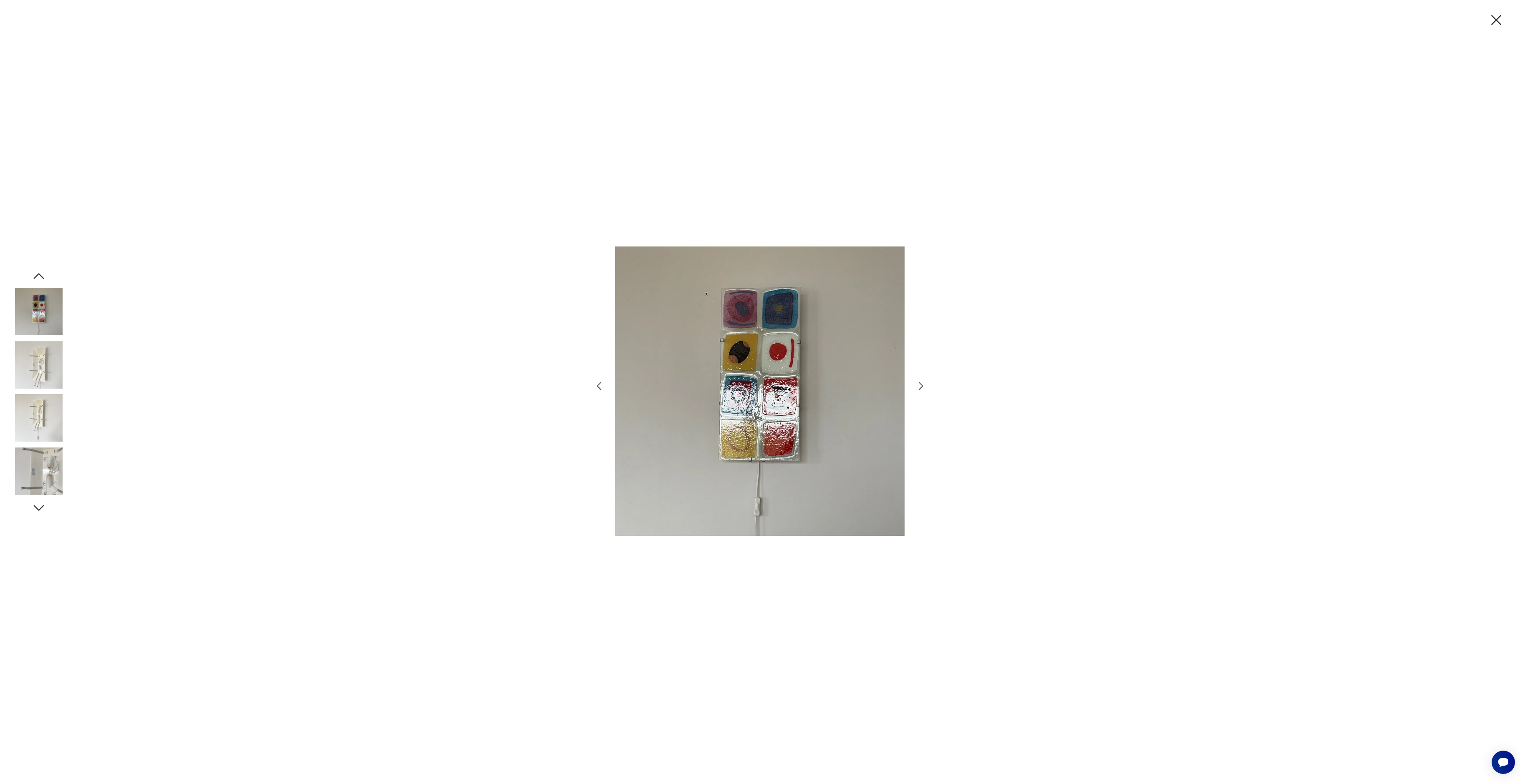
click at [922, 385] on icon "button" at bounding box center [921, 387] width 4 height 8
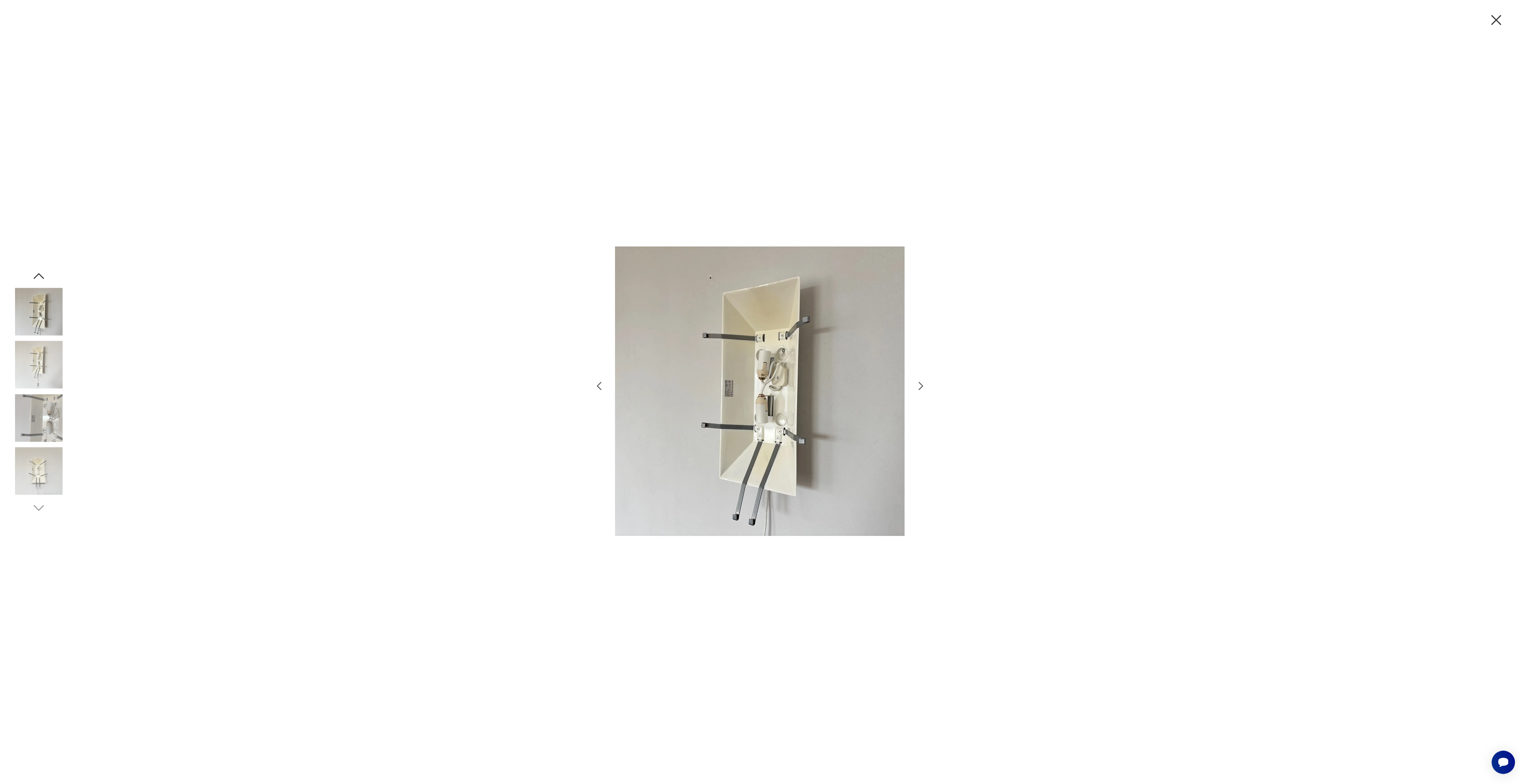
click at [922, 385] on icon "button" at bounding box center [921, 387] width 4 height 8
